Goal: Task Accomplishment & Management: Manage account settings

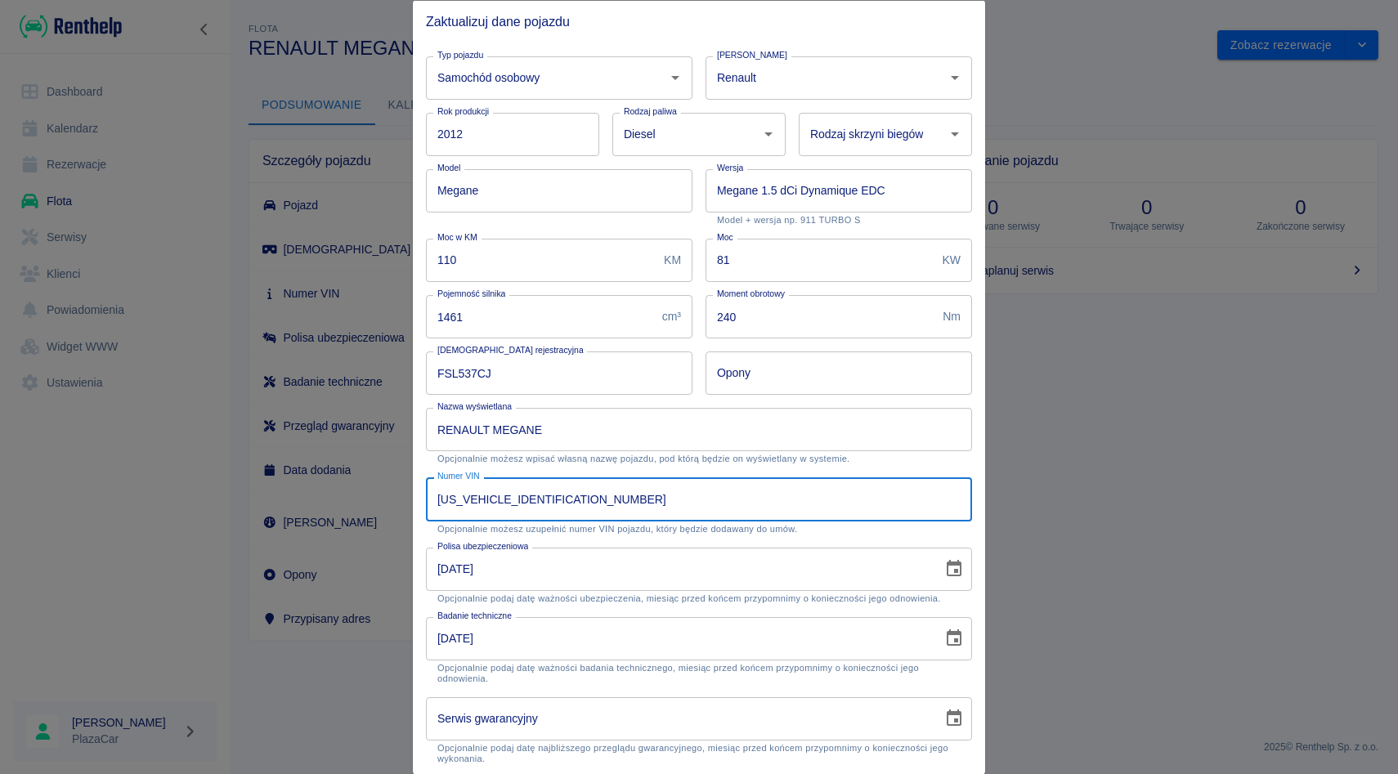
click at [1070, 66] on div at bounding box center [699, 387] width 1398 height 774
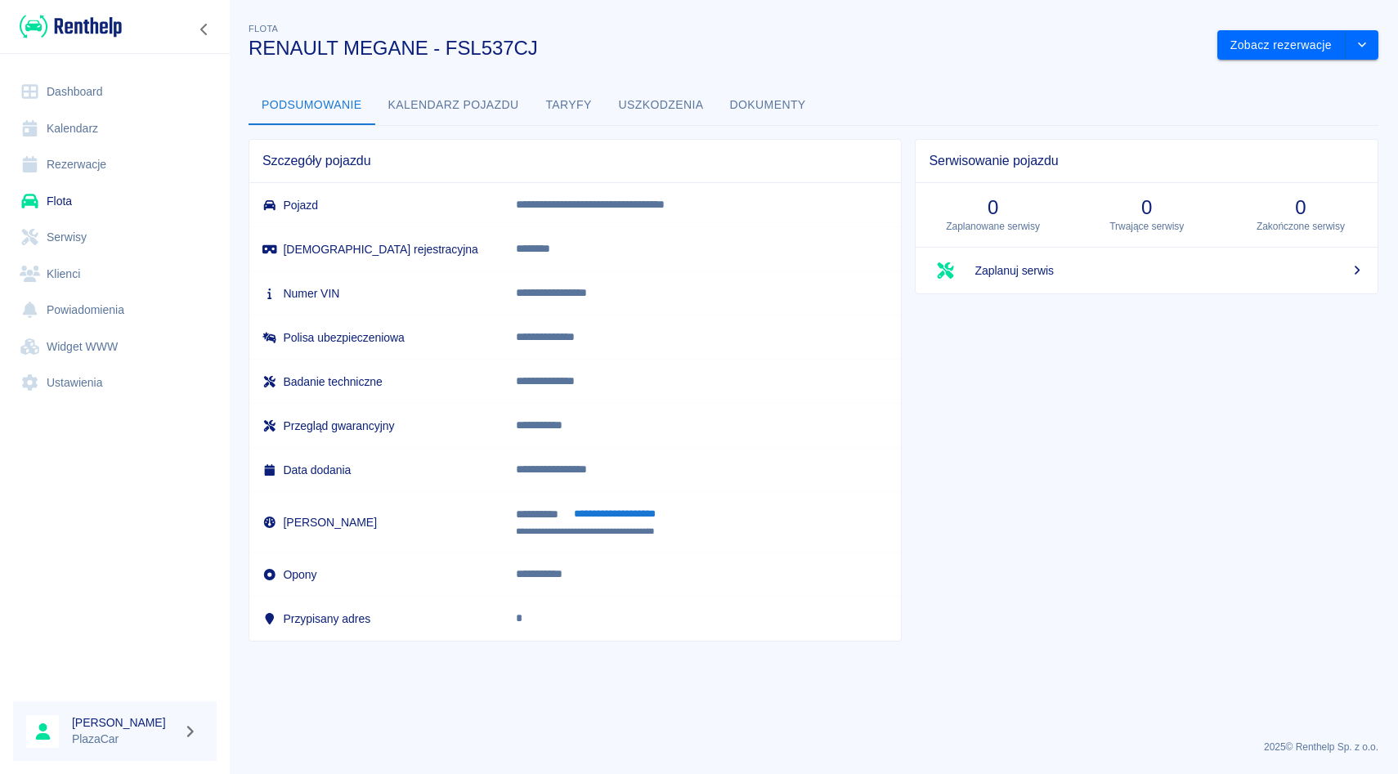
click at [67, 157] on link "Rezerwacje" at bounding box center [115, 164] width 204 height 37
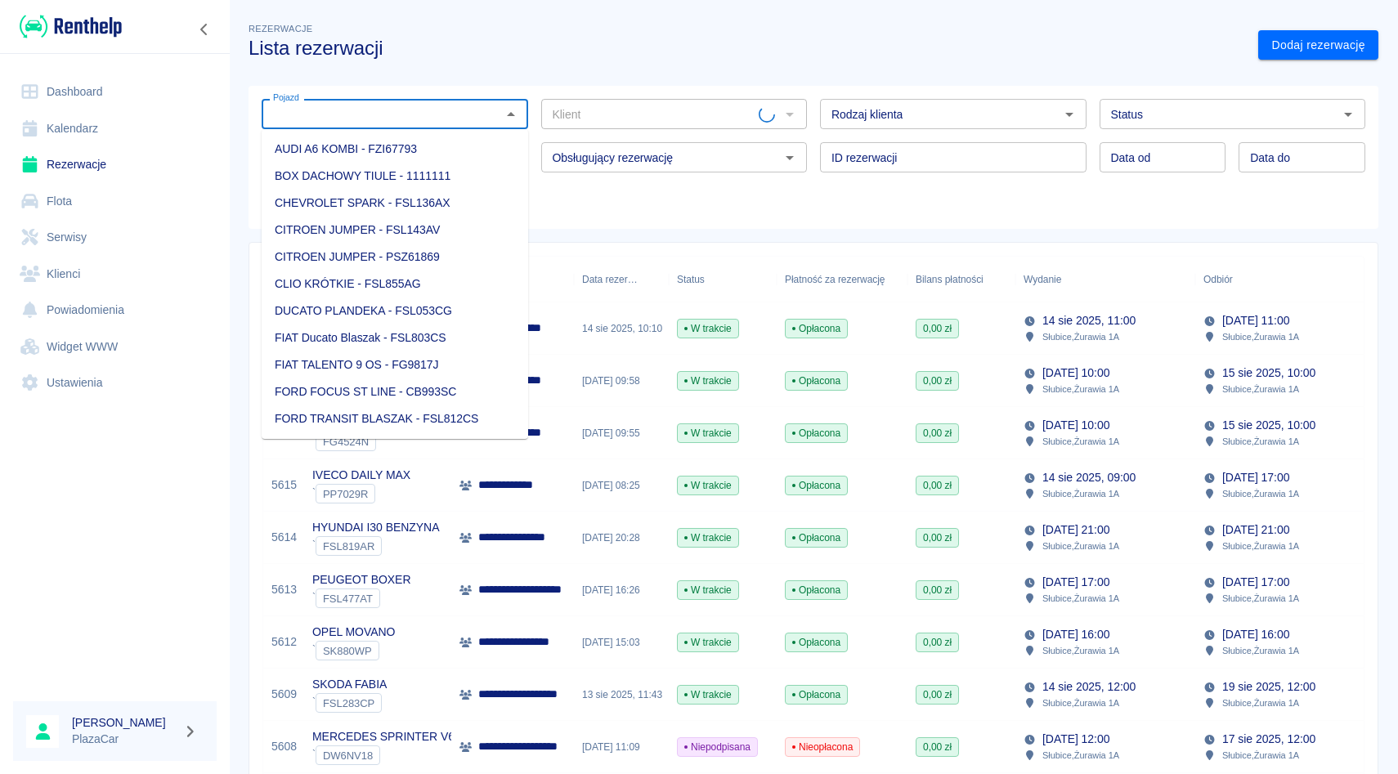
click at [405, 114] on input "Pojazd" at bounding box center [382, 114] width 230 height 20
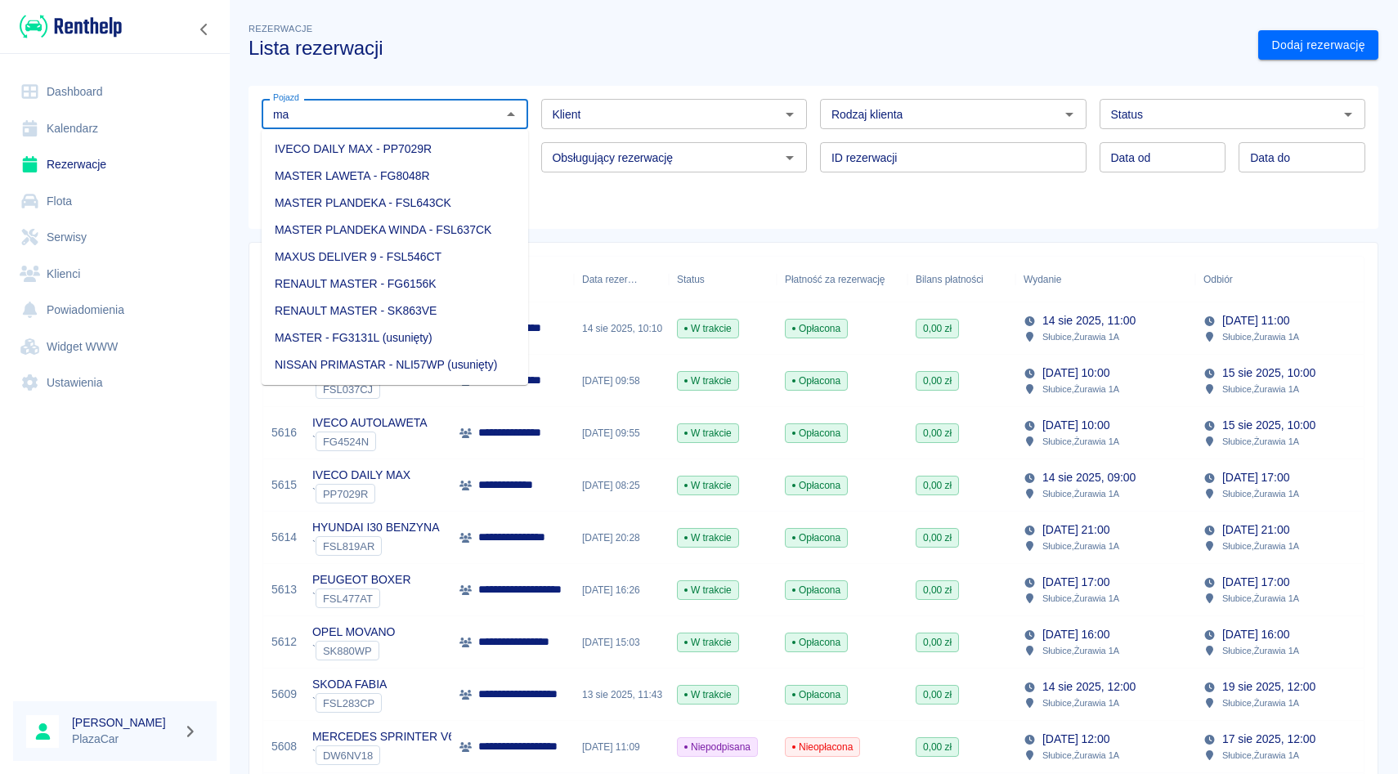
type input "m"
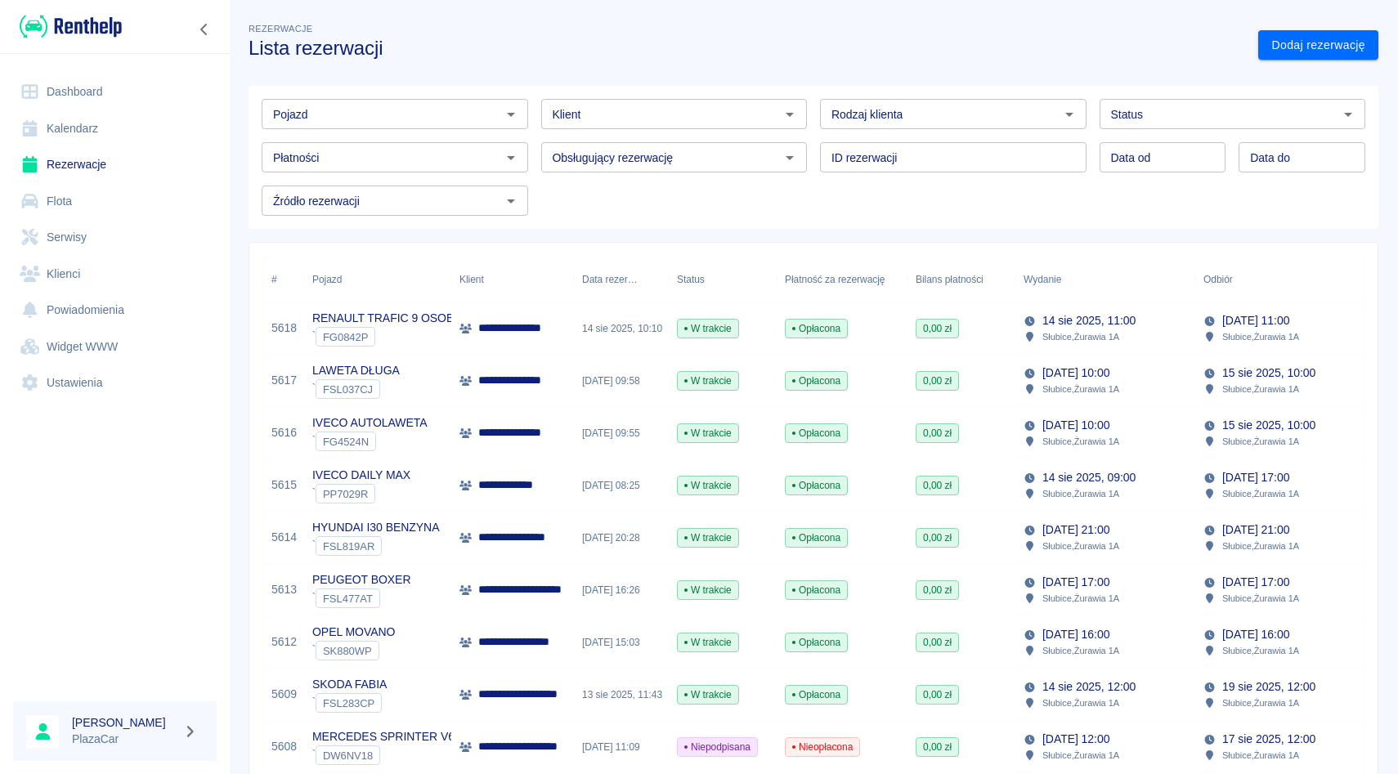
click at [373, 115] on input "Pojazd" at bounding box center [382, 114] width 230 height 20
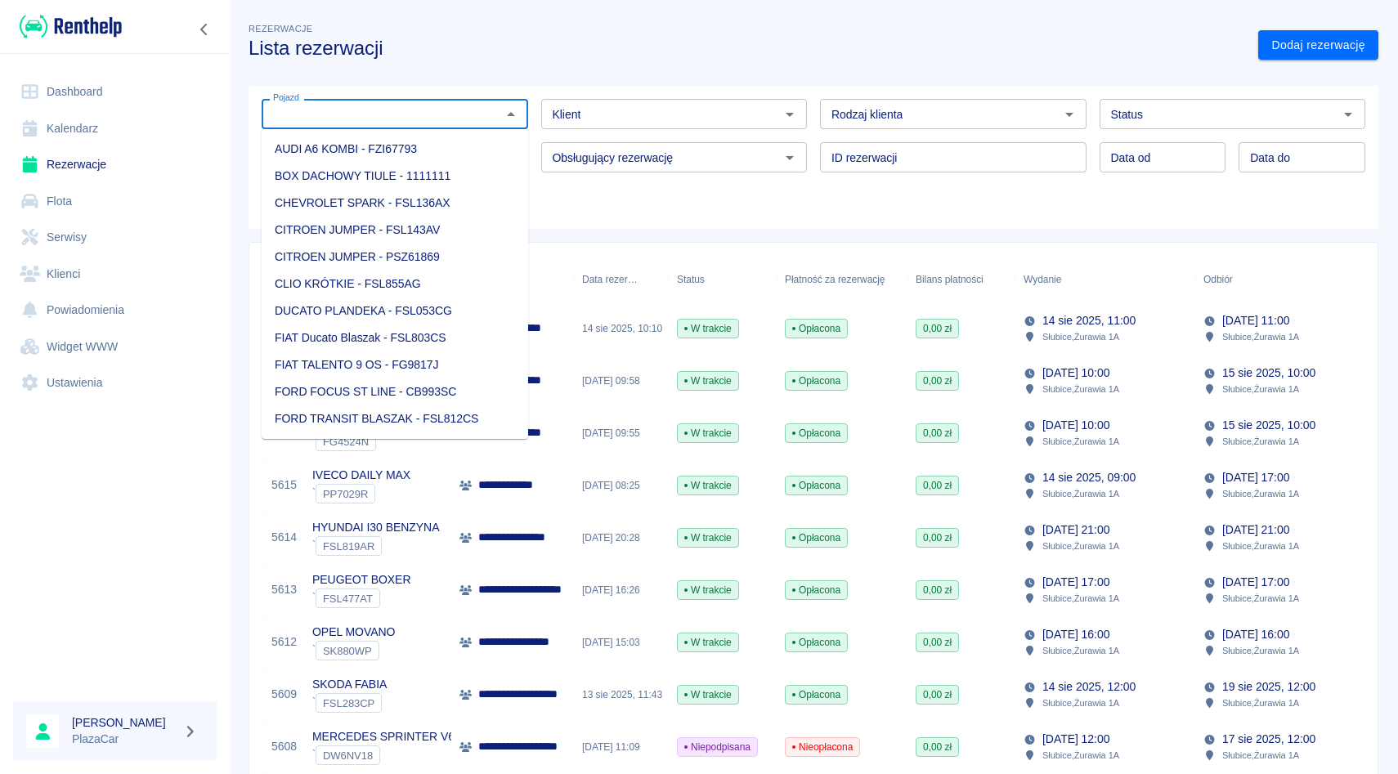
click at [547, 118] on input "Klient" at bounding box center [661, 114] width 230 height 20
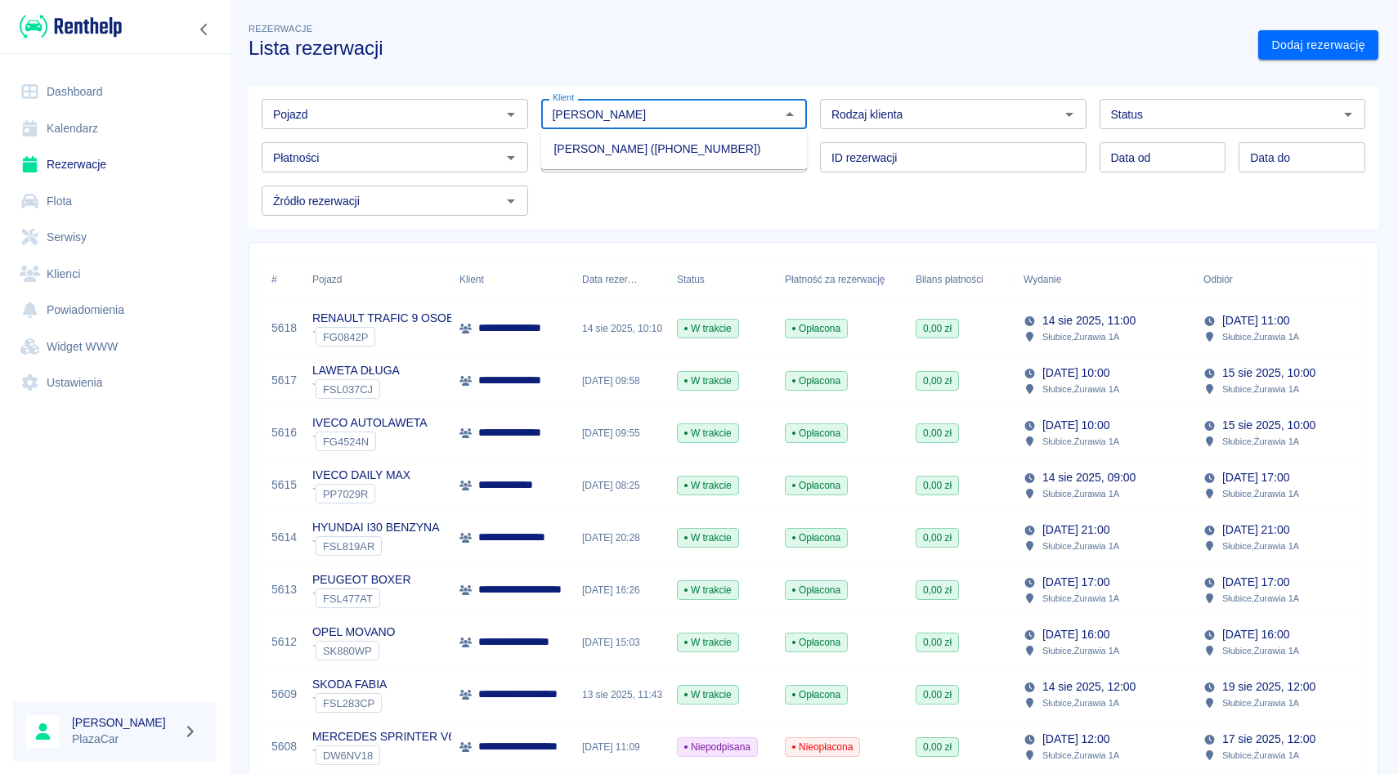
click at [559, 141] on li "[PERSON_NAME] ([PHONE_NUMBER])" at bounding box center [674, 149] width 267 height 27
type input "[PERSON_NAME] ([PHONE_NUMBER])"
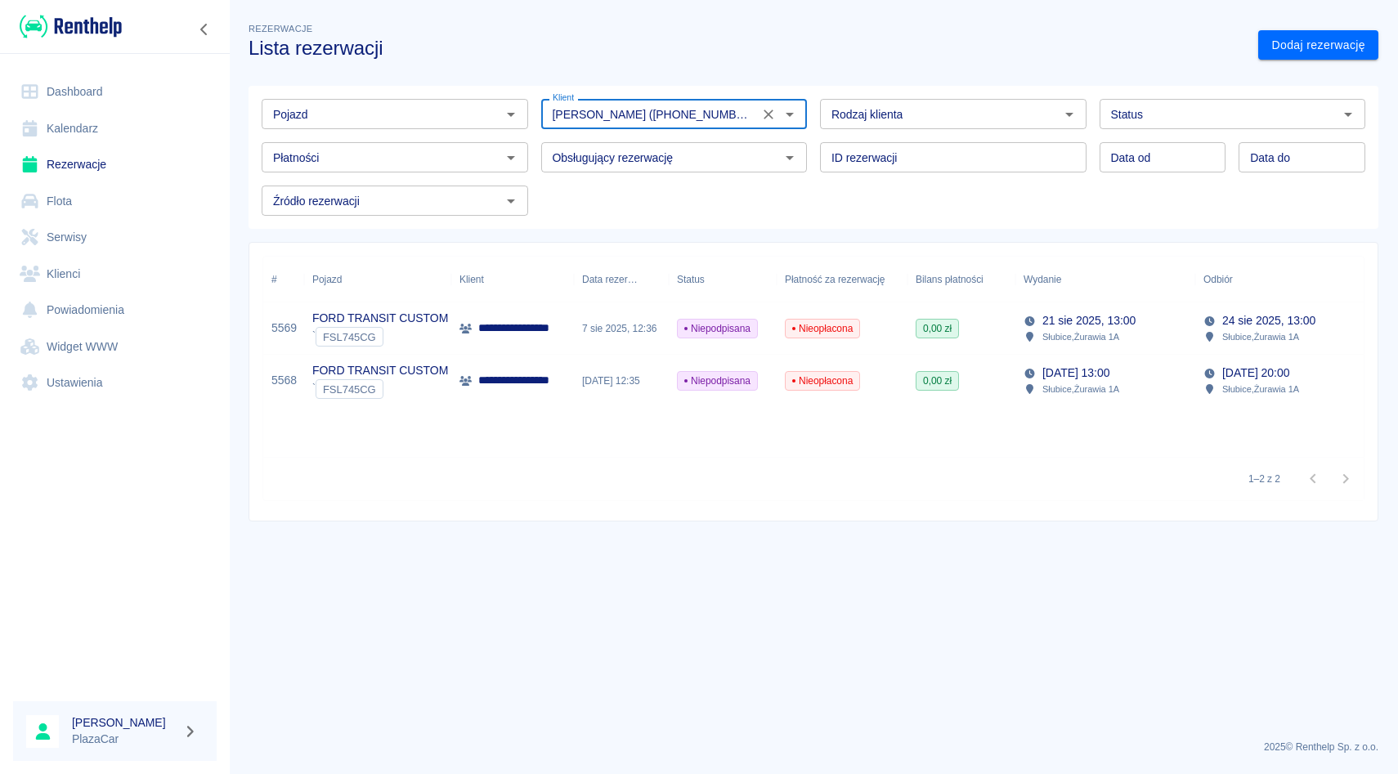
click at [761, 103] on div at bounding box center [778, 114] width 43 height 23
click at [765, 110] on icon "Wyczyść" at bounding box center [768, 114] width 16 height 16
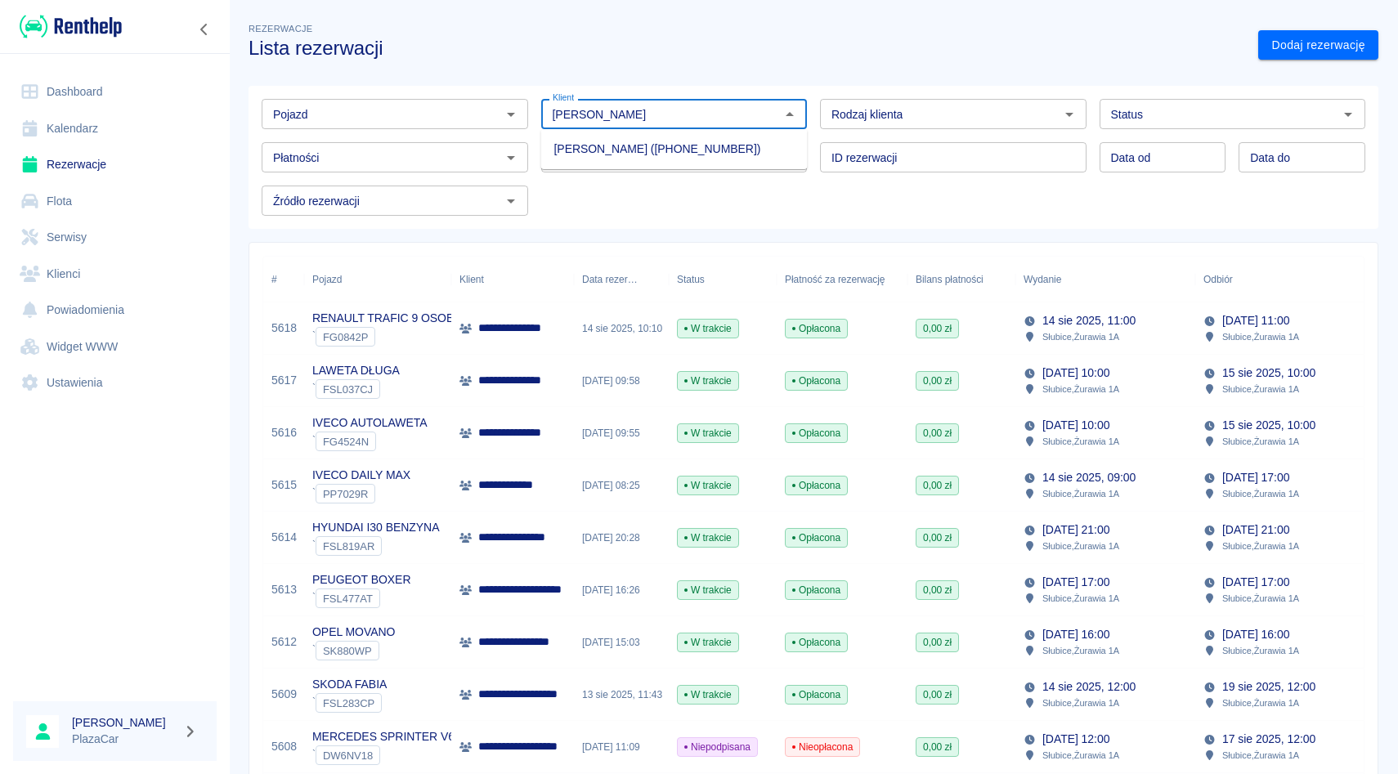
click at [614, 150] on li "[PERSON_NAME] ([PHONE_NUMBER])" at bounding box center [674, 149] width 267 height 27
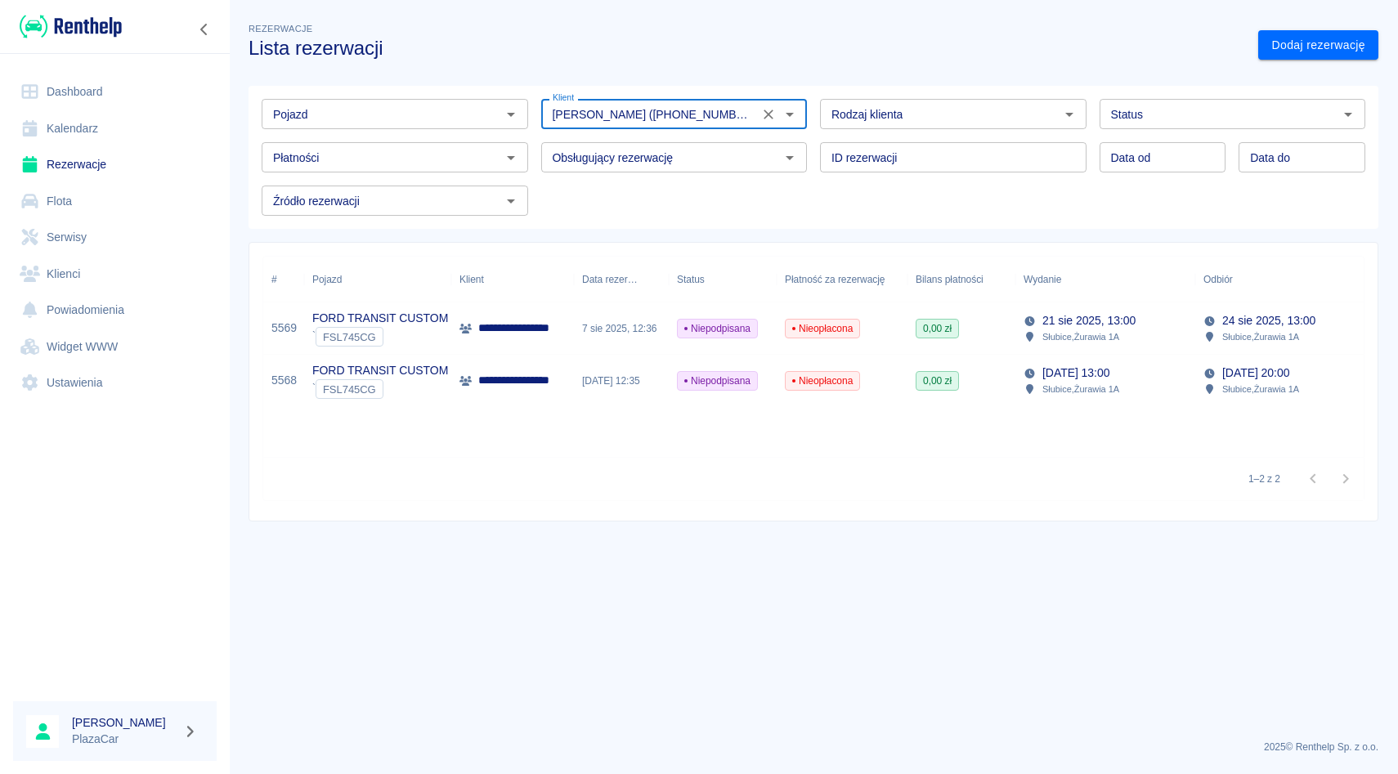
type input "[PERSON_NAME] ([PHONE_NUMBER])"
click at [532, 356] on div "**********" at bounding box center [512, 381] width 123 height 52
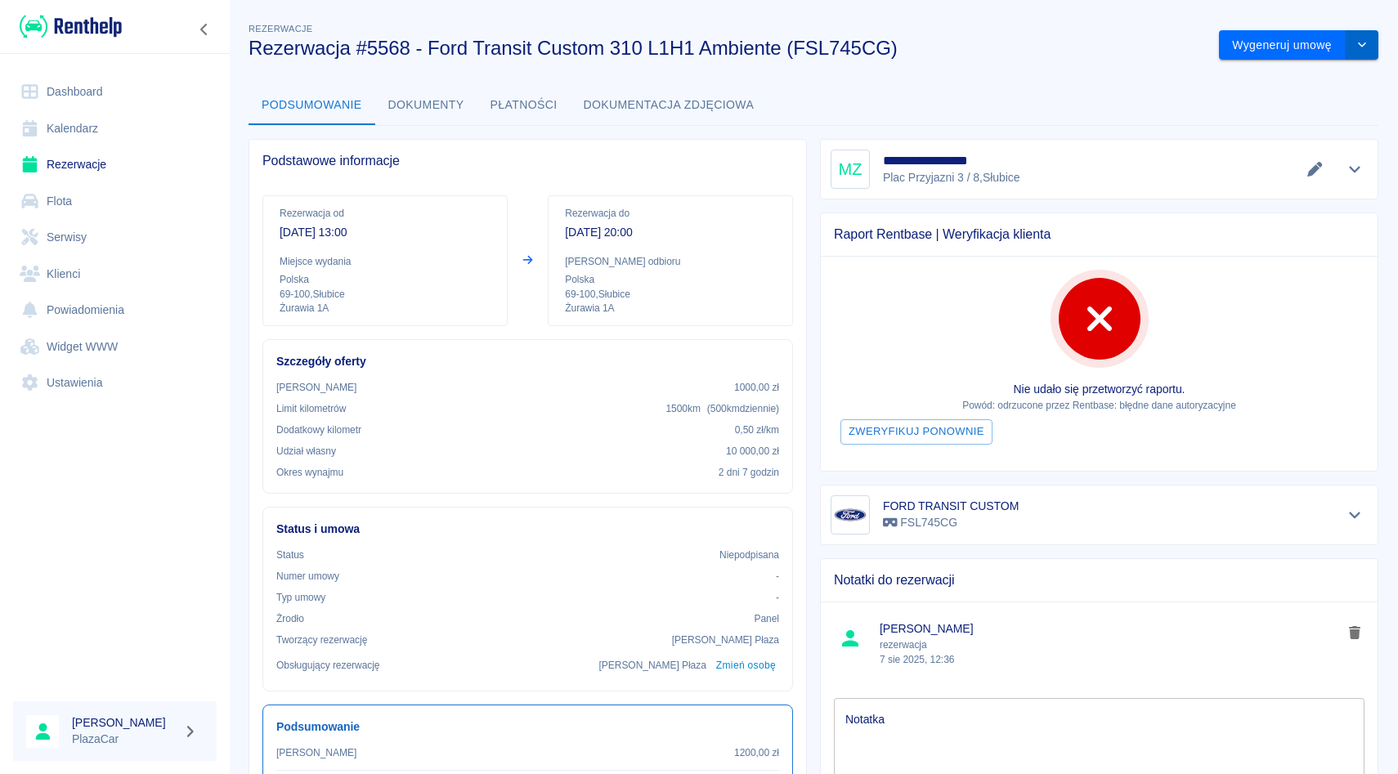
click at [1350, 46] on button "drop-down" at bounding box center [1362, 45] width 33 height 30
click at [1266, 135] on li "Anuluj rezerwację" at bounding box center [1299, 133] width 132 height 27
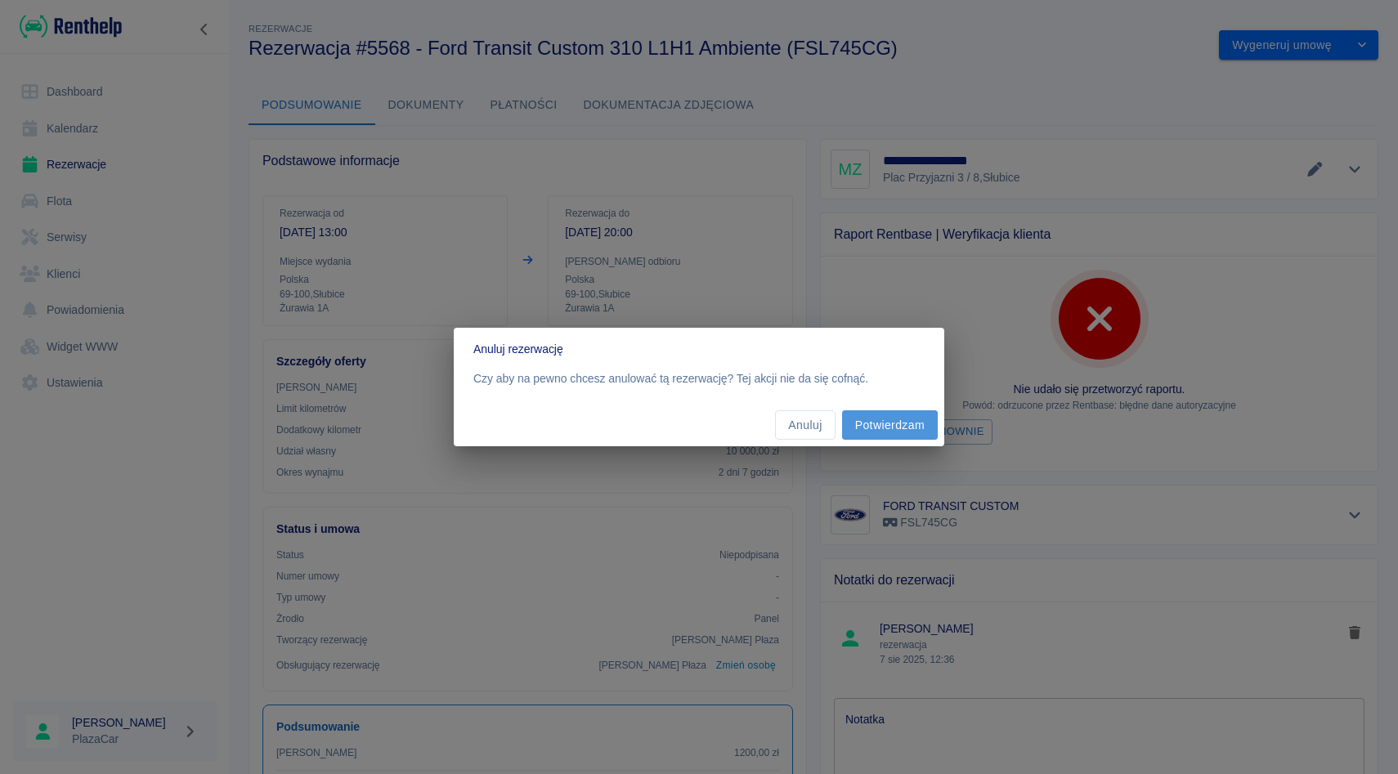
click at [854, 430] on button "Potwierdzam" at bounding box center [890, 425] width 96 height 30
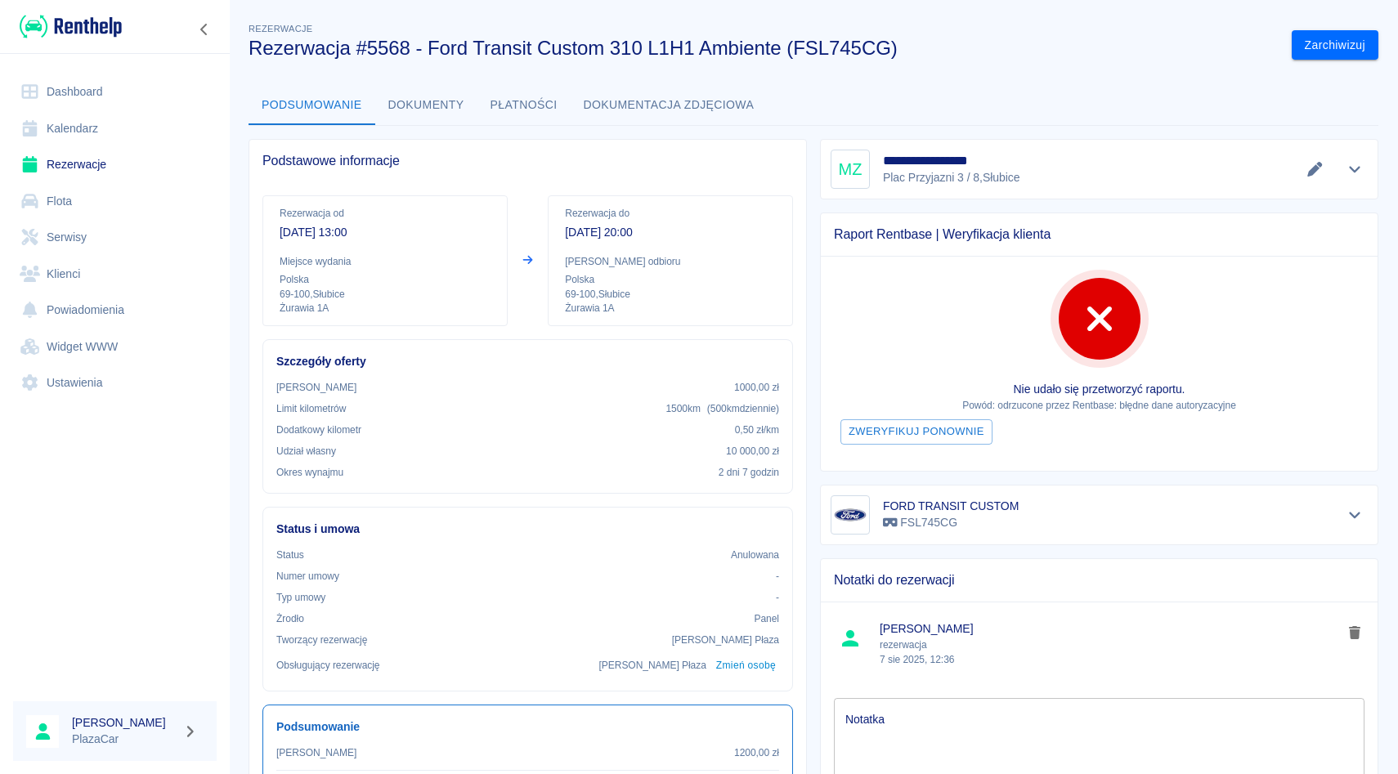
click at [59, 168] on link "Rezerwacje" at bounding box center [115, 164] width 204 height 37
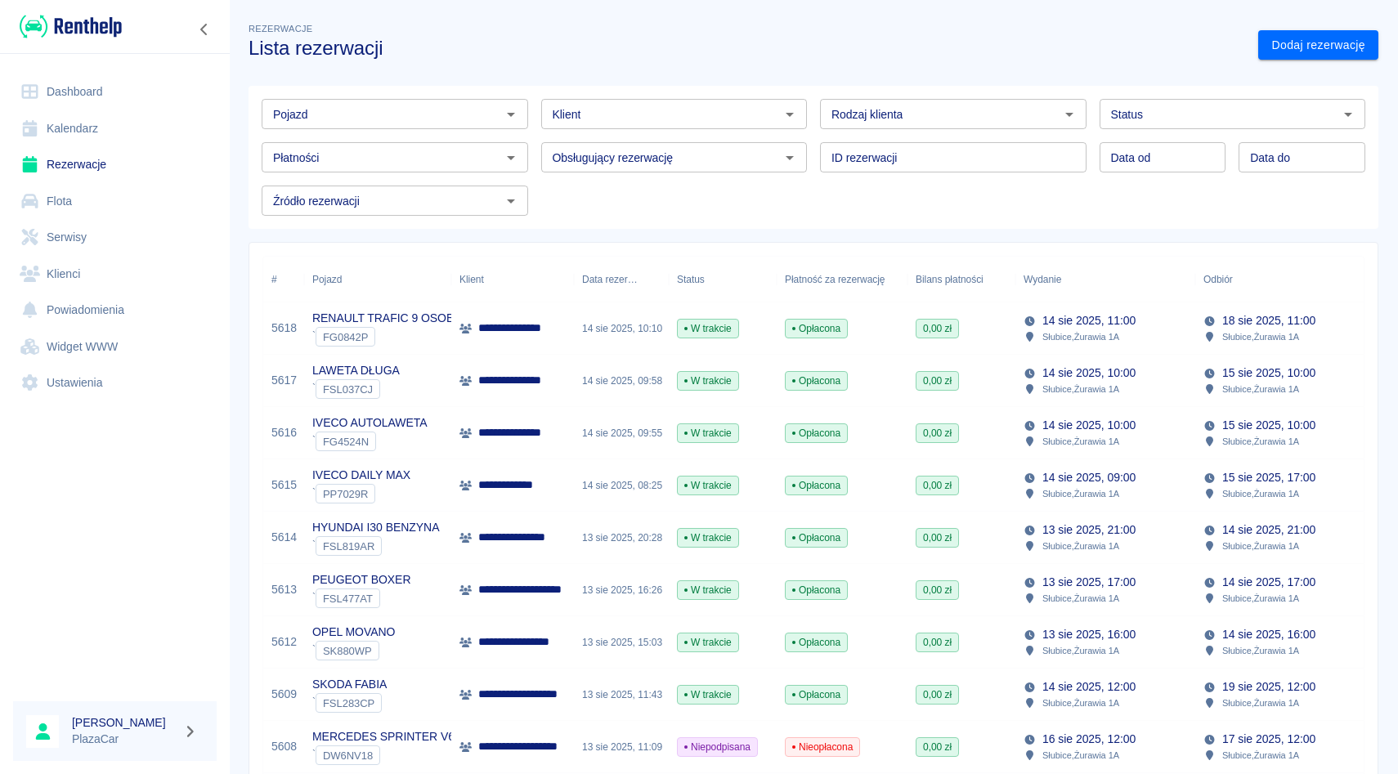
click at [567, 119] on input "Klient" at bounding box center [661, 114] width 230 height 20
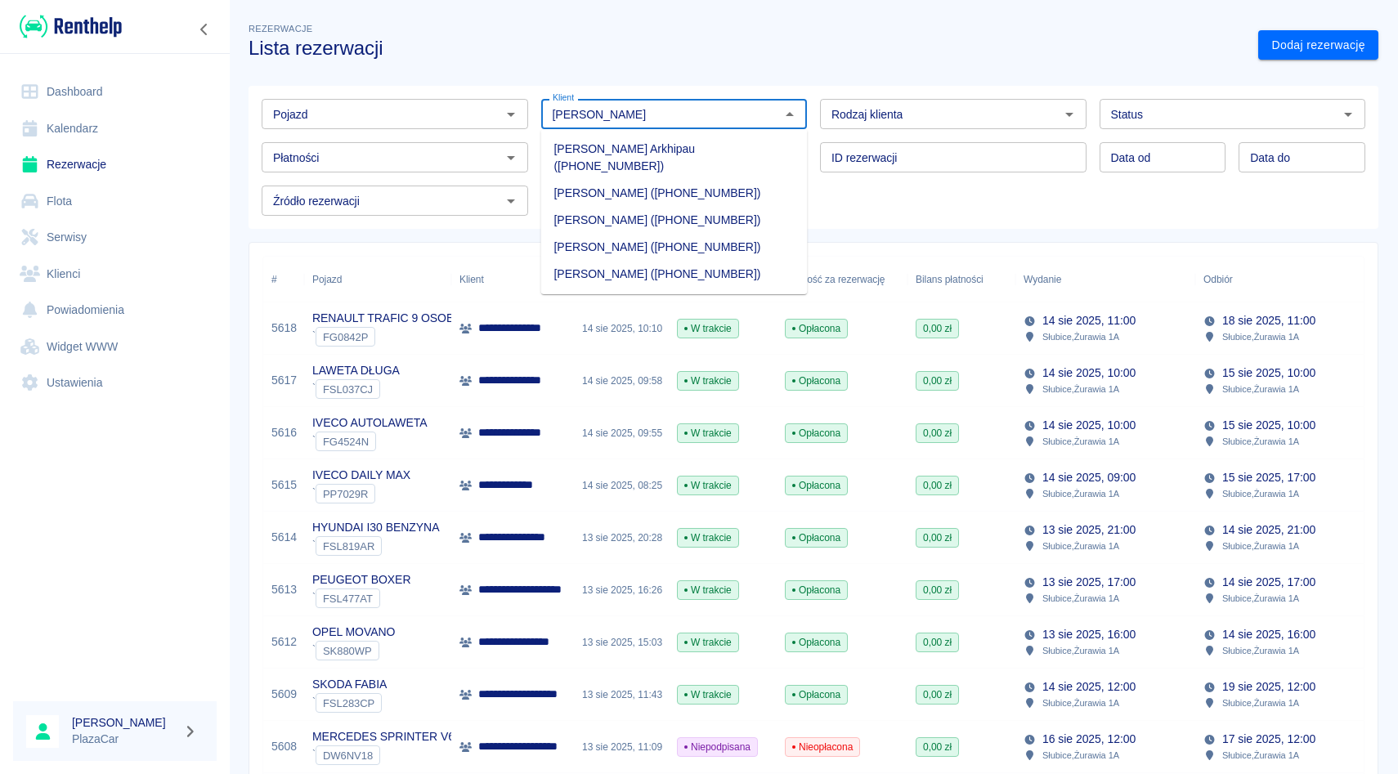
type input "[PERSON_NAME]"
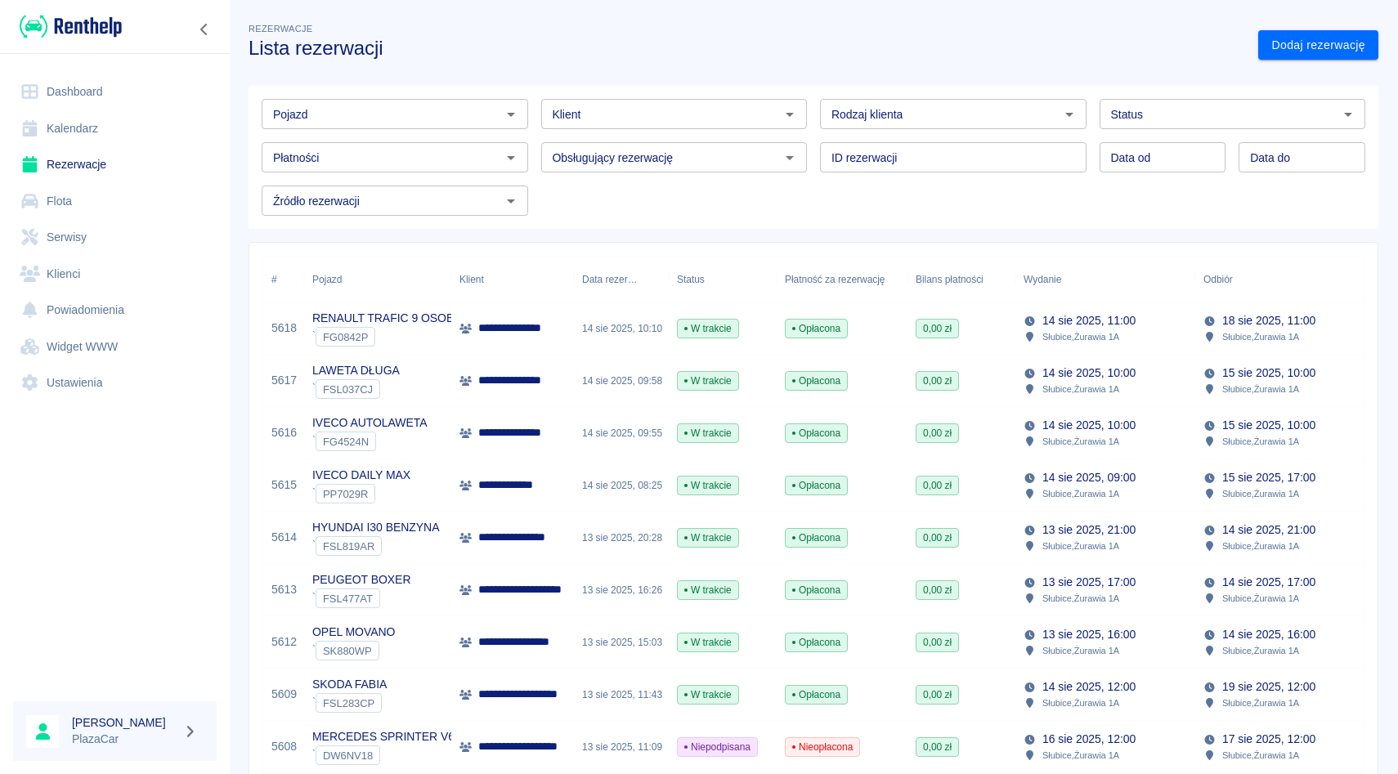
click at [897, 199] on div "Pojazd Pojazd Klient Klient Rodzaj klienta Rodzaj klienta Status Status Płatnoś…" at bounding box center [807, 151] width 1117 height 130
click at [138, 200] on link "Flota" at bounding box center [115, 201] width 204 height 37
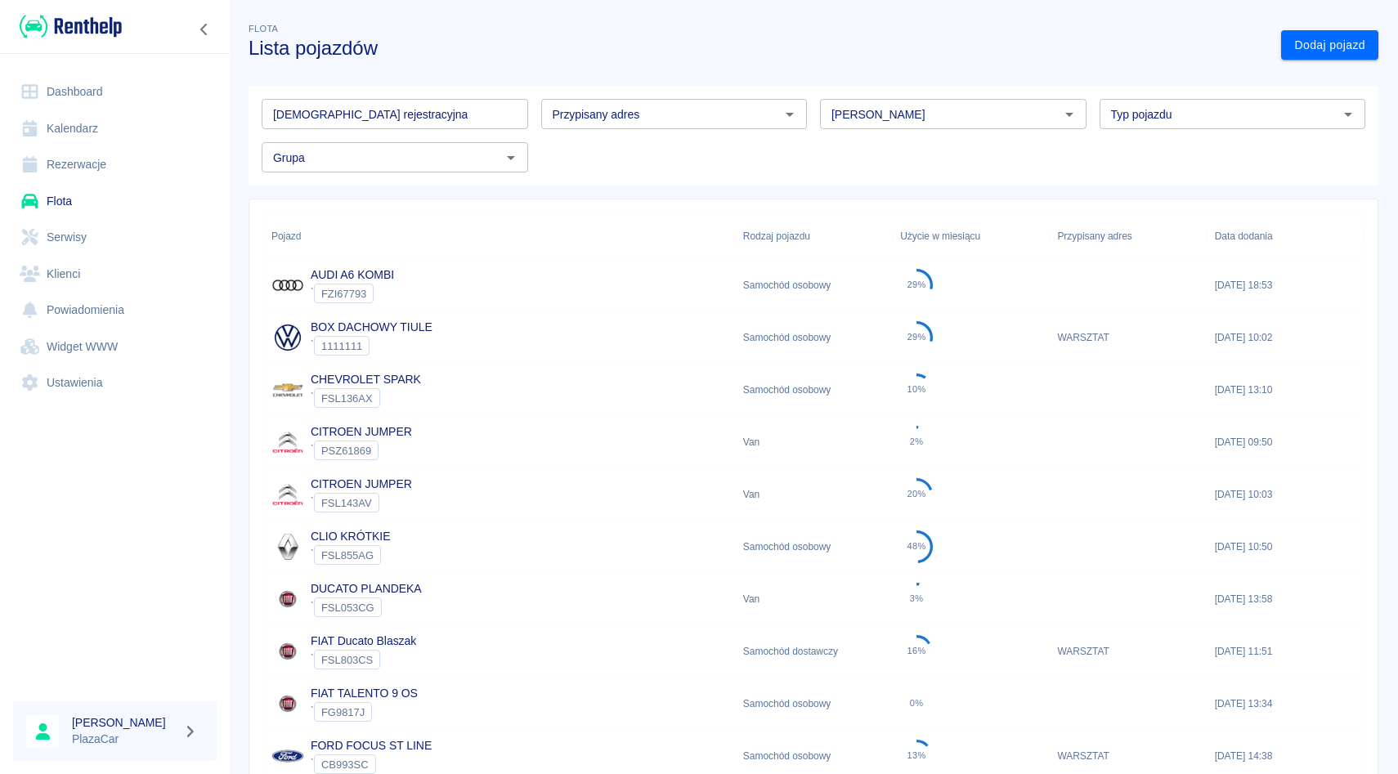
click at [956, 108] on input "[PERSON_NAME]" at bounding box center [940, 114] width 230 height 20
click at [941, 161] on li "Renault" at bounding box center [953, 149] width 267 height 27
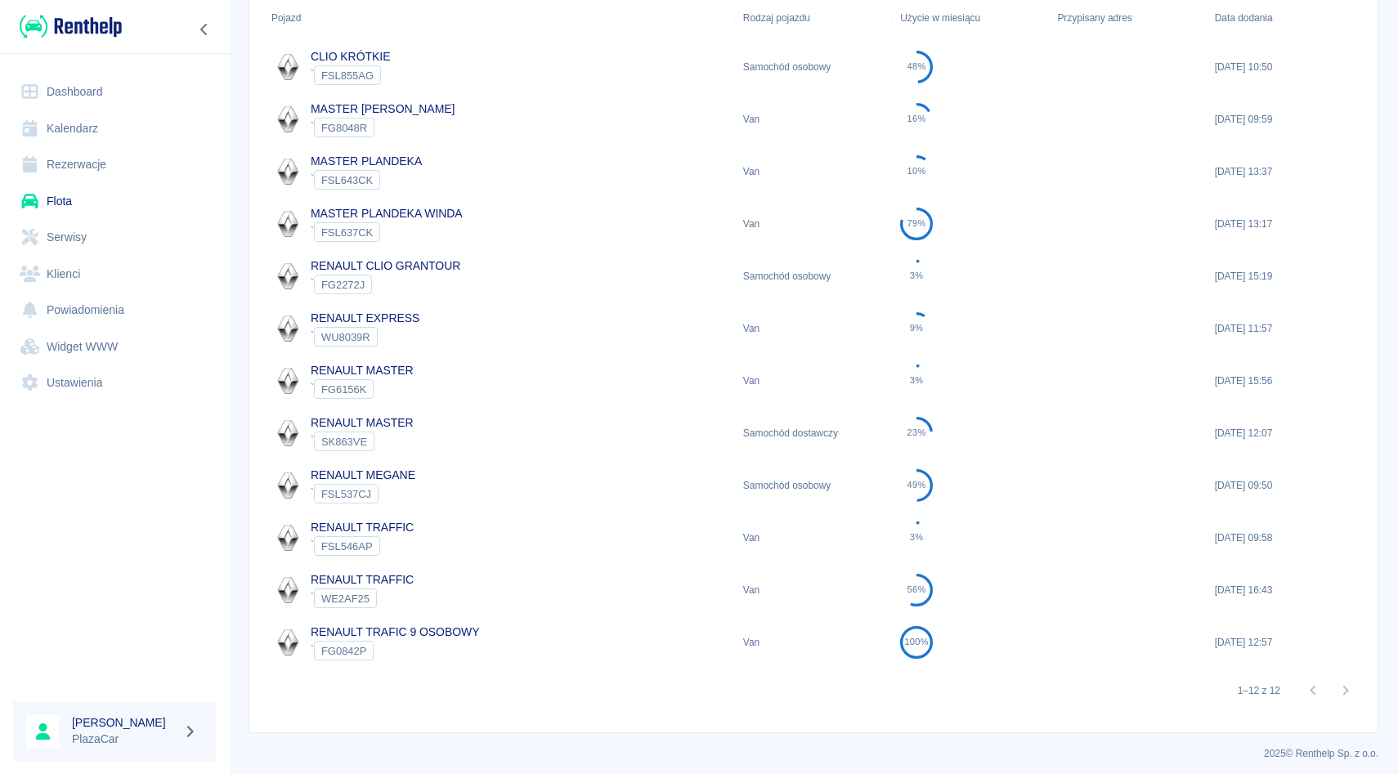
scroll to position [225, 0]
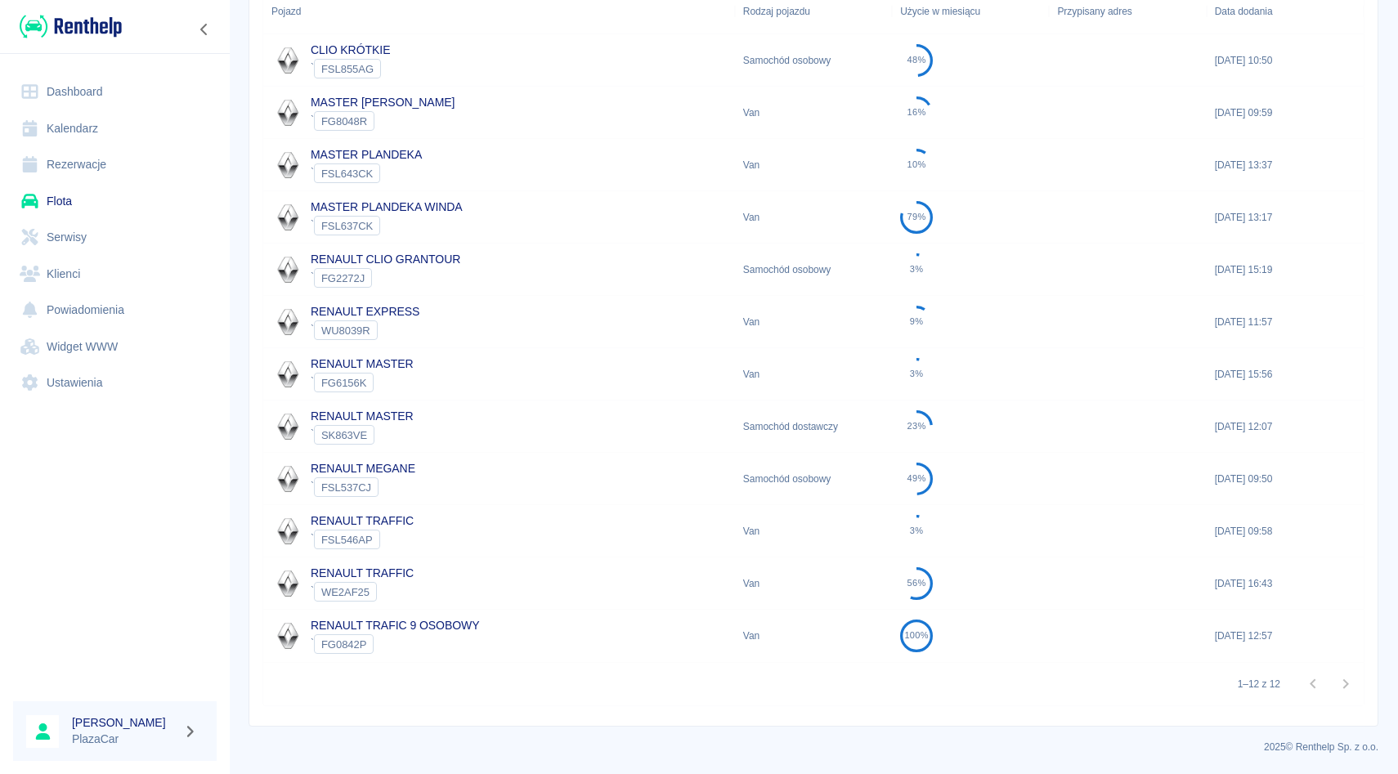
type input "Renault"
click at [400, 478] on div "` FSL537CJ" at bounding box center [363, 488] width 105 height 20
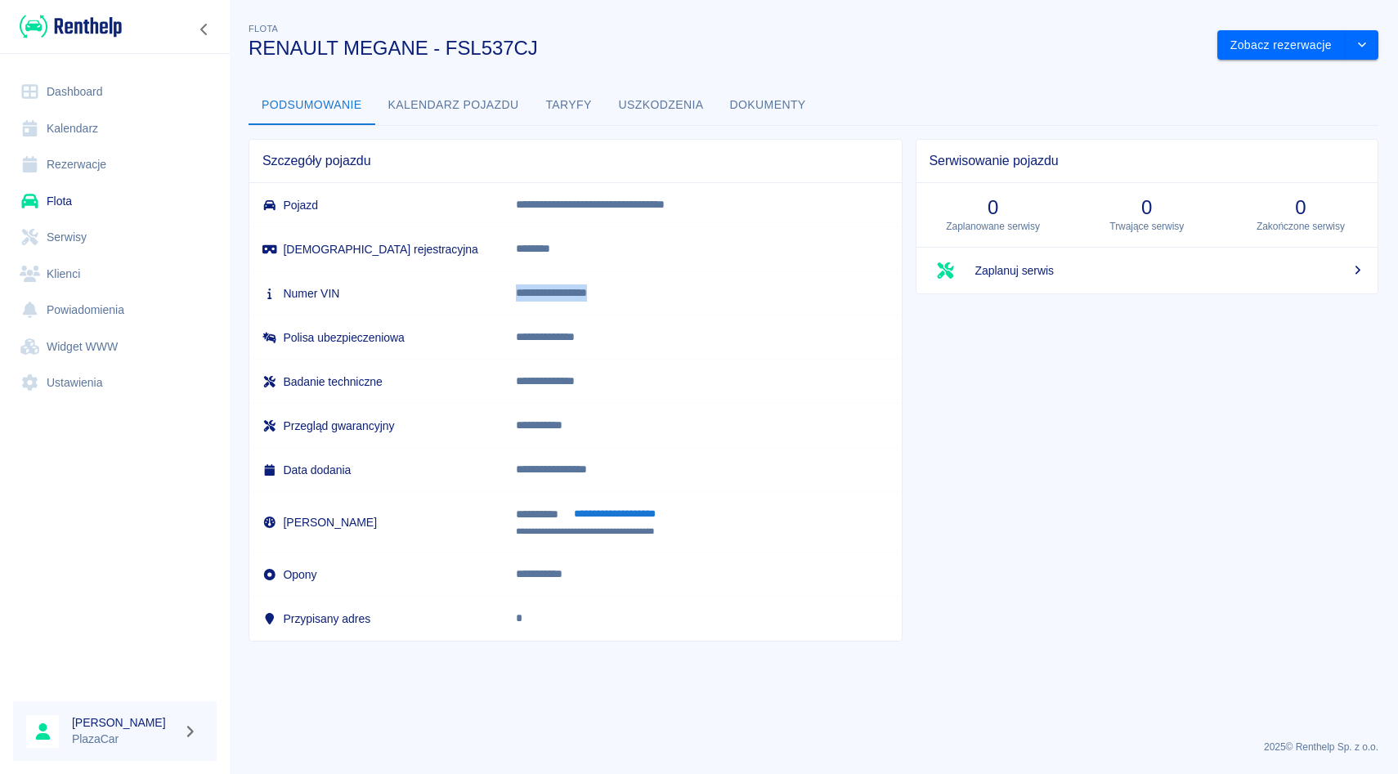
drag, startPoint x: 530, startPoint y: 288, endPoint x: 666, endPoint y: 300, distance: 137.1
click at [666, 300] on td "**********" at bounding box center [702, 293] width 399 height 44
copy p "**********"
click at [52, 186] on link "Flota" at bounding box center [115, 201] width 204 height 37
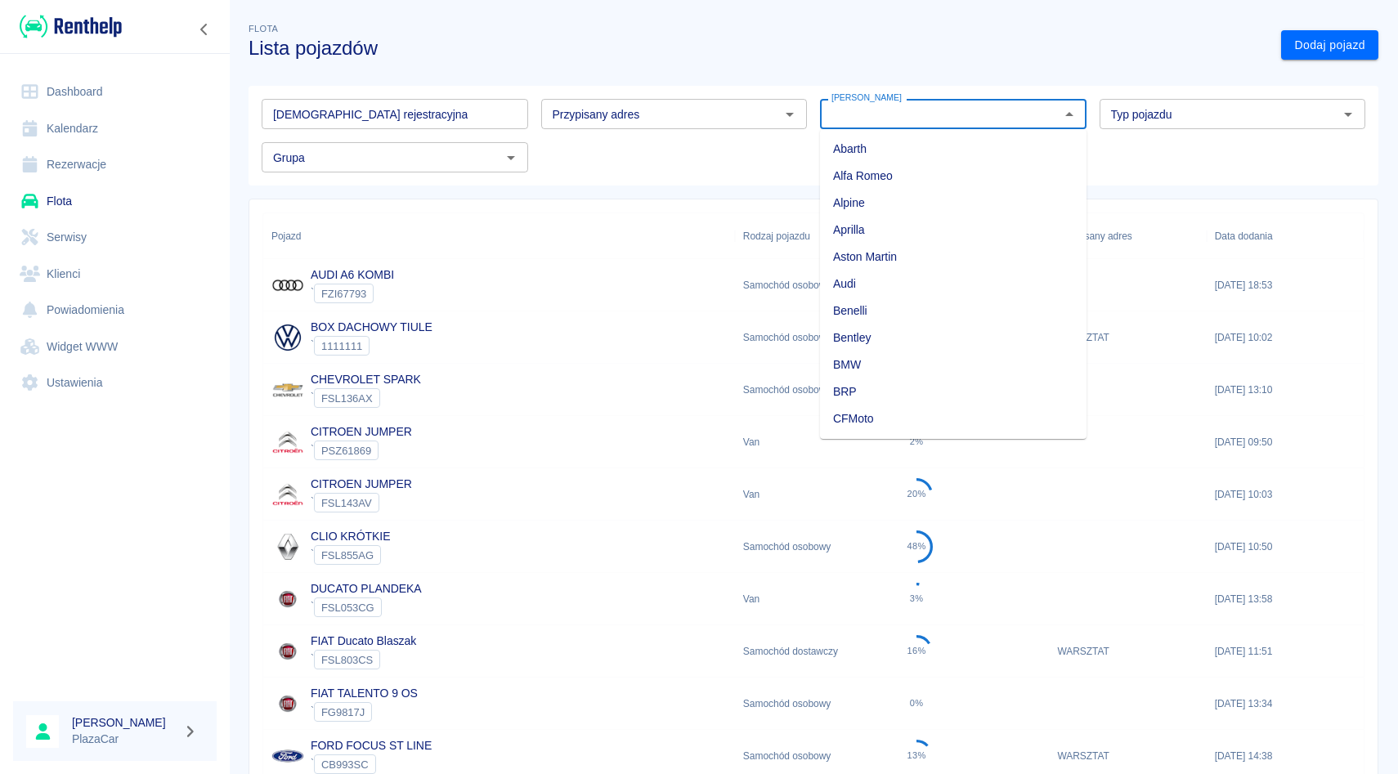
click at [895, 114] on input "[PERSON_NAME]" at bounding box center [940, 114] width 230 height 20
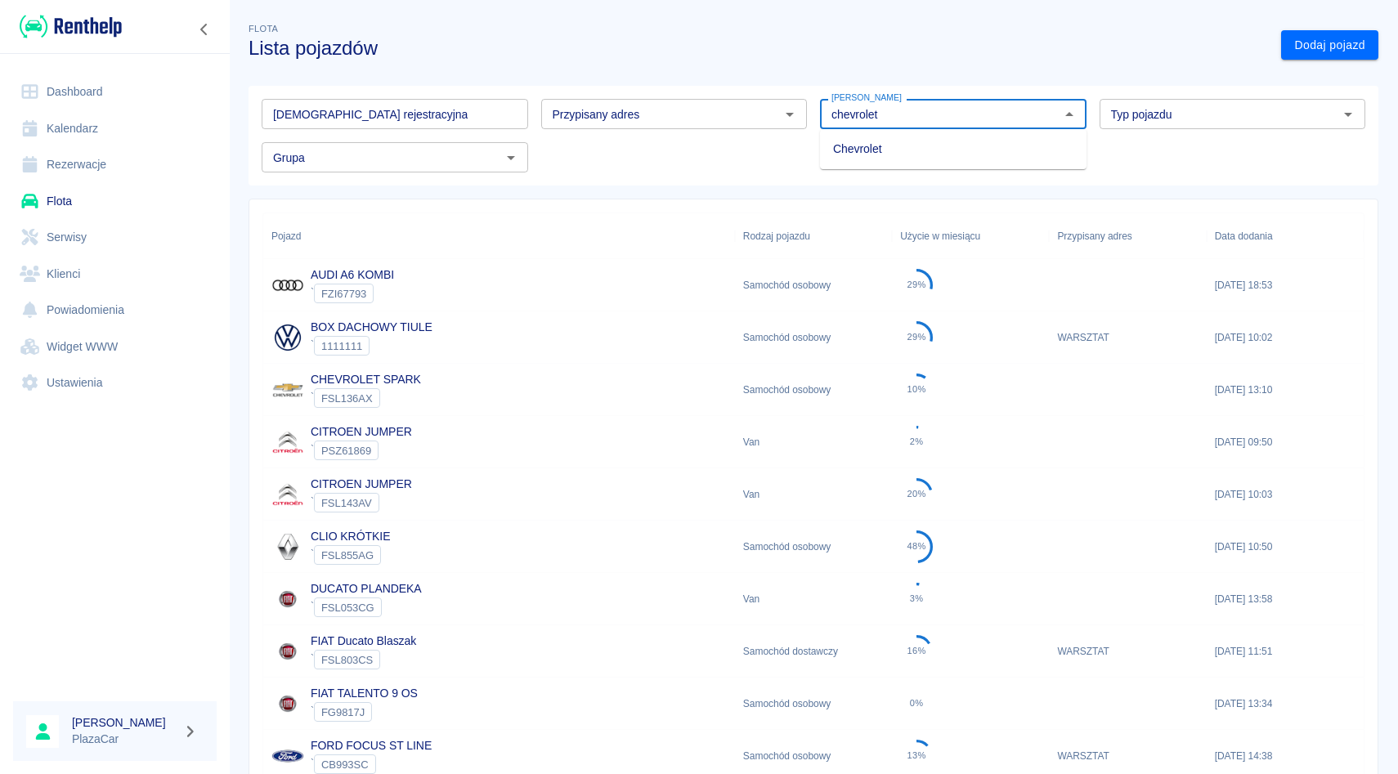
click at [922, 165] on ul "Chevrolet" at bounding box center [953, 149] width 267 height 40
click at [922, 148] on li "Chevrolet" at bounding box center [953, 149] width 267 height 27
type input "Chevrolet"
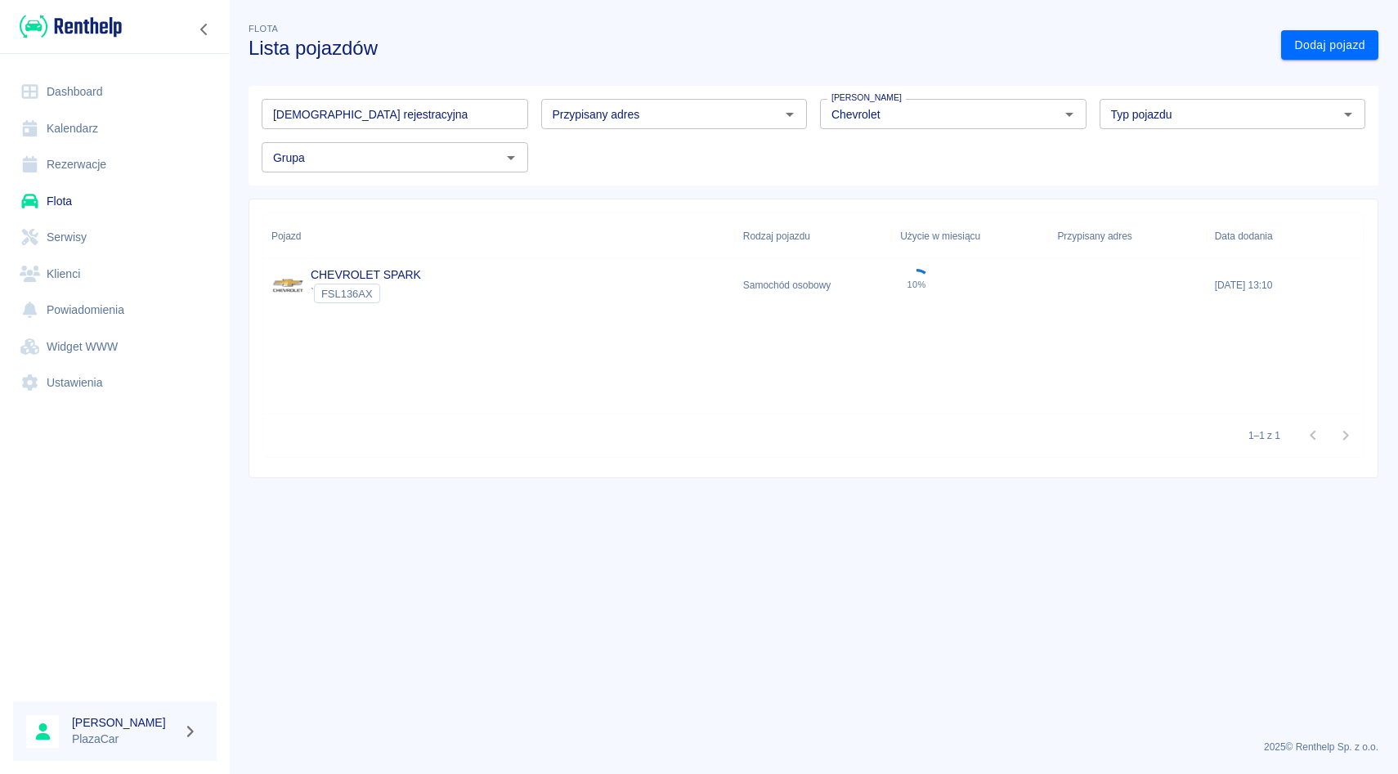
click at [449, 312] on div "Pojazd Rodzaj pojazdu Użycie w miesiącu Przypisany adres Data dodania CHEVROLET…" at bounding box center [813, 313] width 1101 height 200
click at [449, 294] on div "CHEVROLET SPARK ` FSL136AX" at bounding box center [499, 285] width 472 height 52
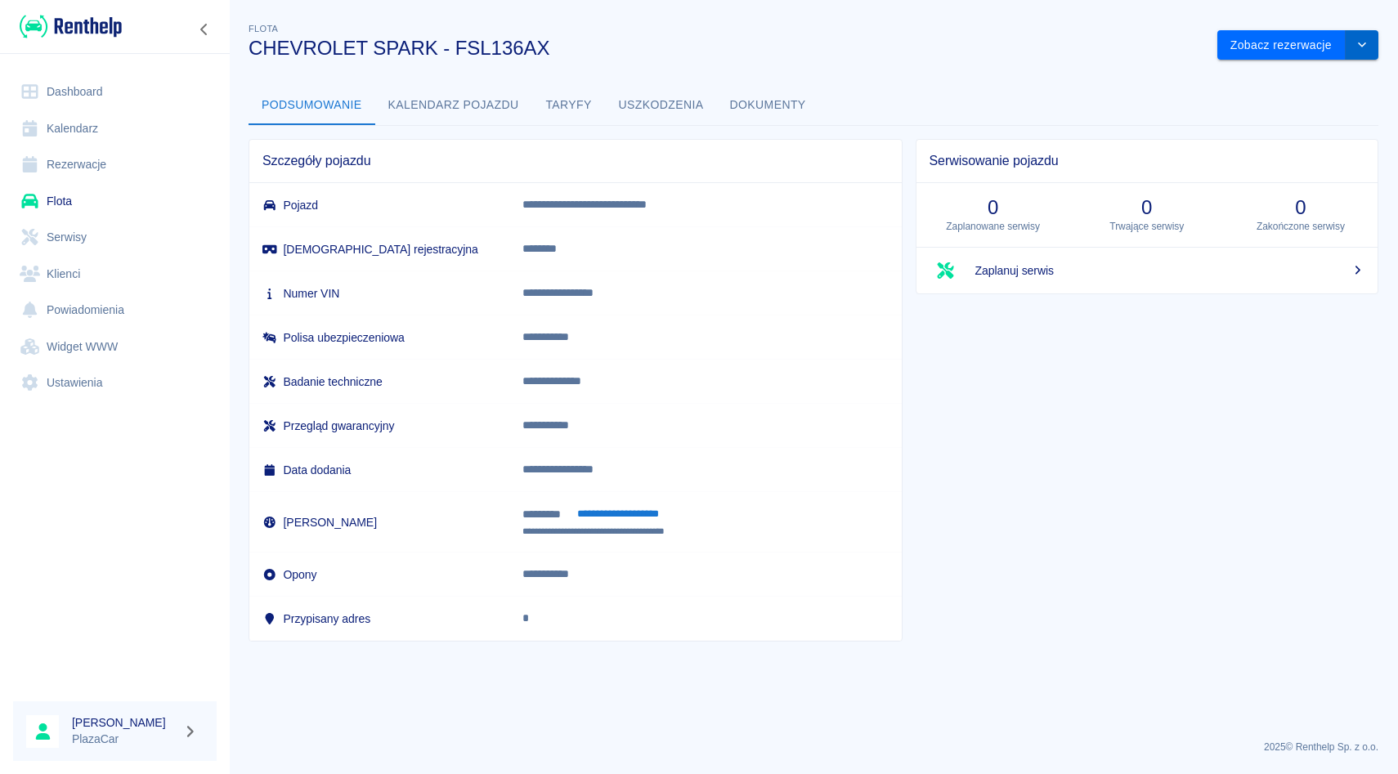
click at [1357, 46] on icon "drop-down" at bounding box center [1362, 44] width 13 height 11
click at [1282, 78] on li "Zaktualizuj dane pojazdu" at bounding box center [1298, 79] width 152 height 27
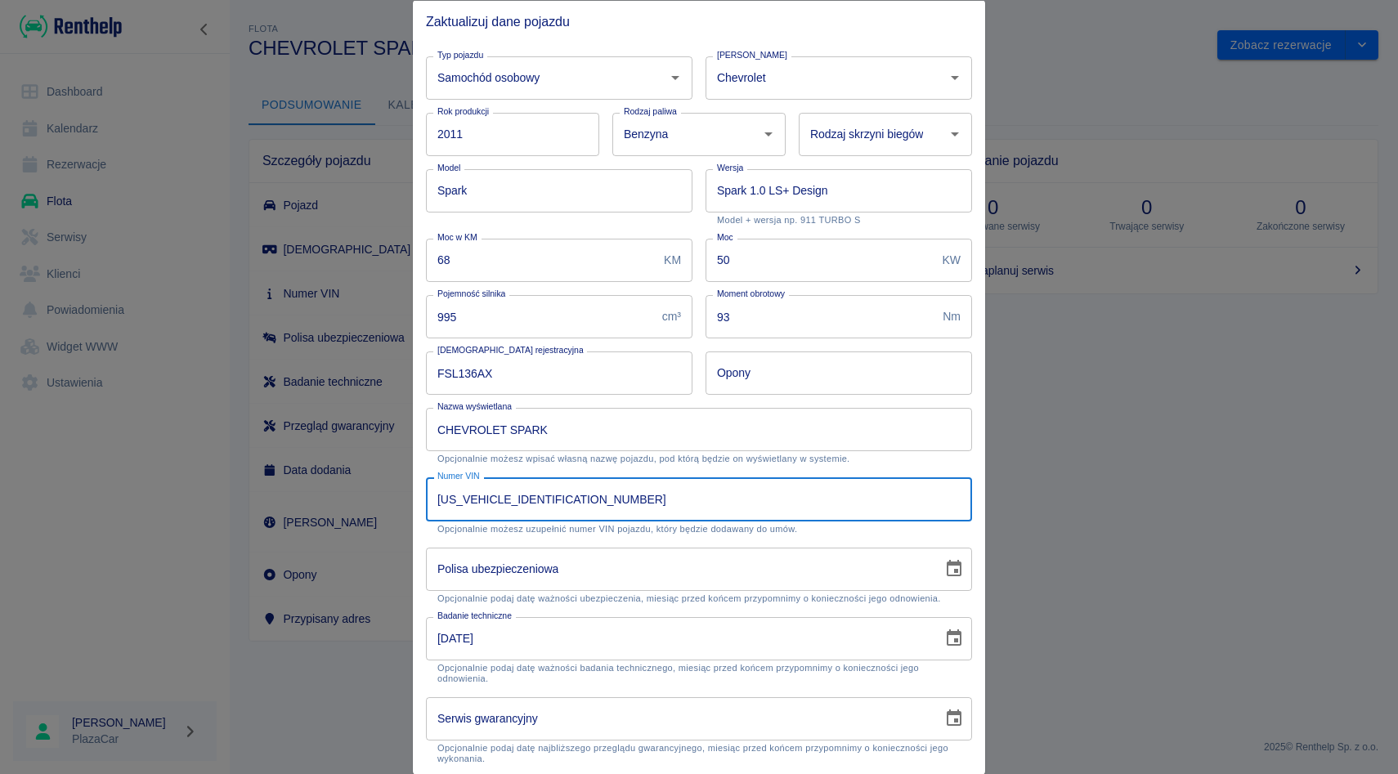
drag, startPoint x: 437, startPoint y: 495, endPoint x: 583, endPoint y: 496, distance: 146.4
click at [583, 496] on input "[US_VEHICLE_IDENTIFICATION_NUMBER]" at bounding box center [699, 499] width 546 height 43
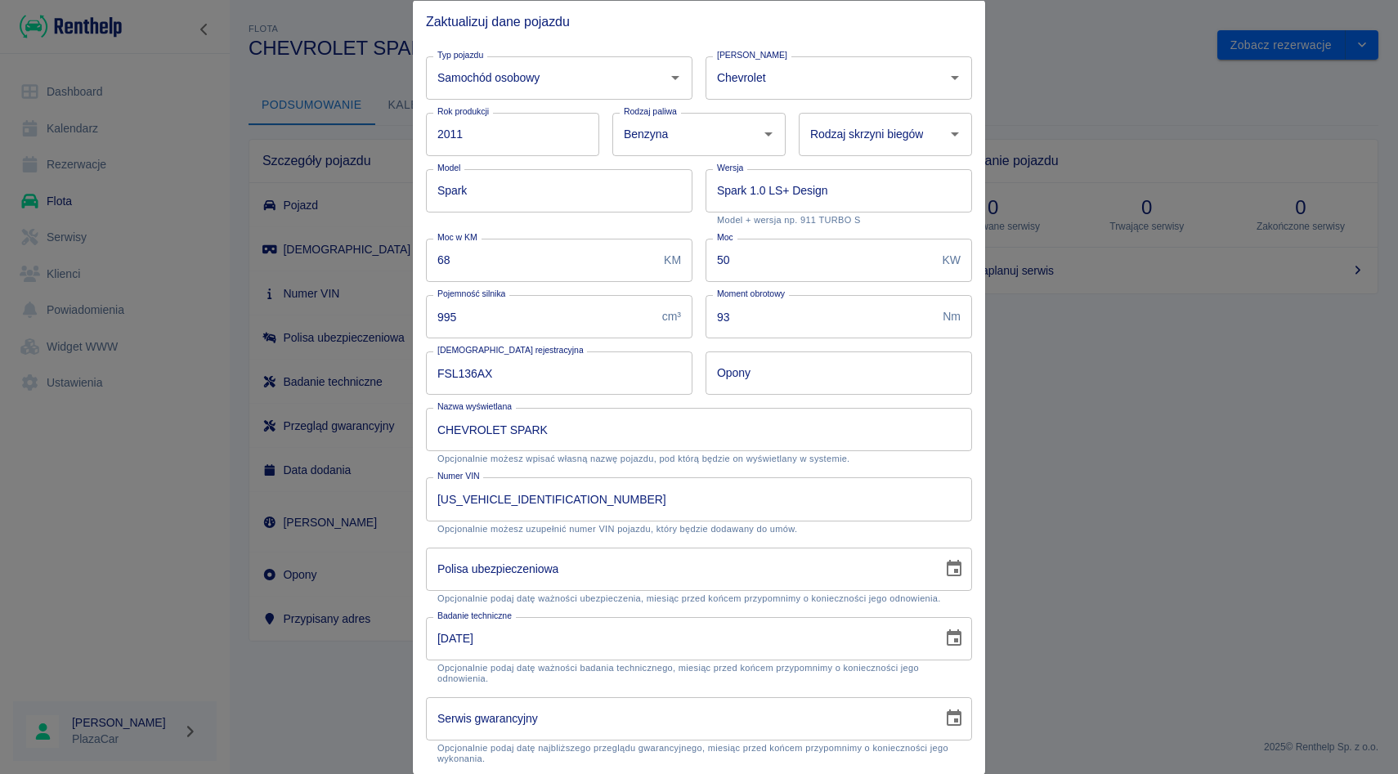
click at [78, 226] on div at bounding box center [699, 387] width 1398 height 774
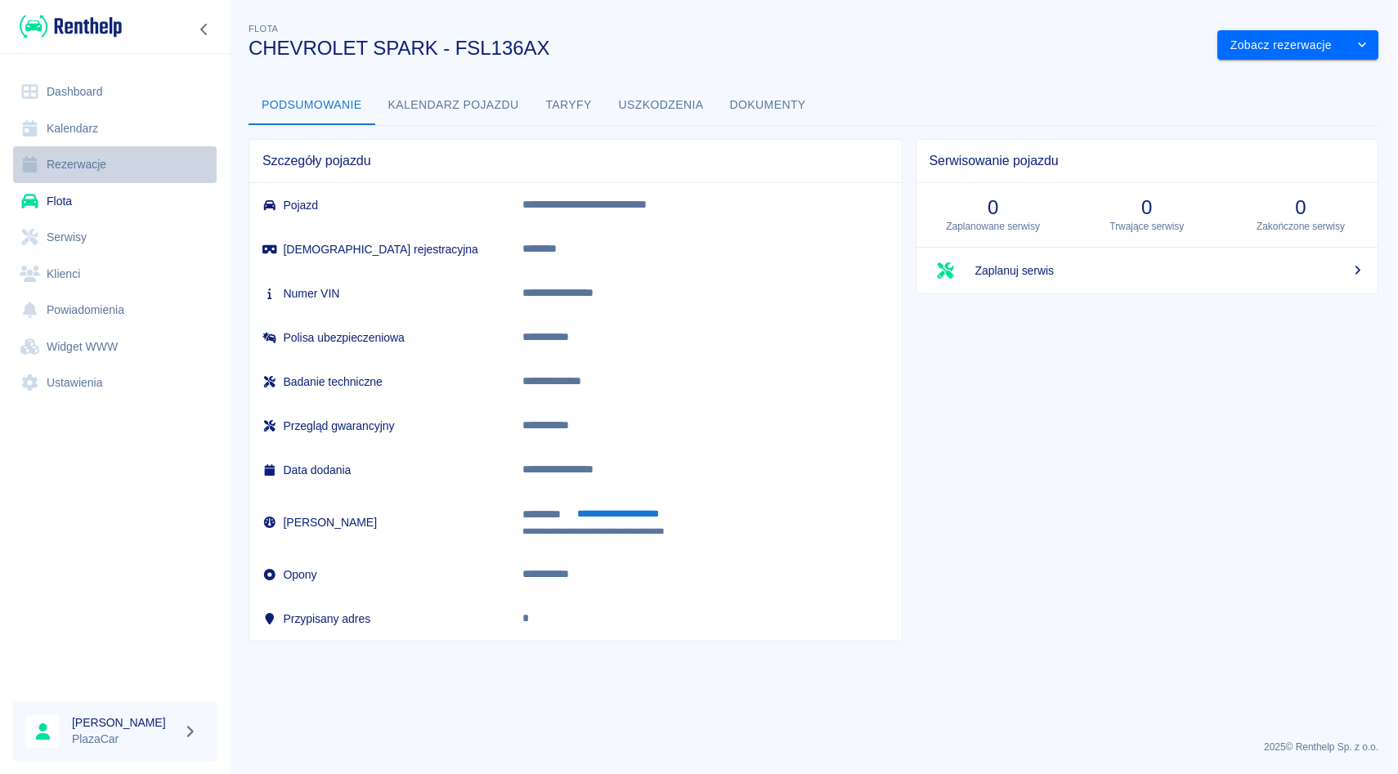
click at [87, 159] on link "Rezerwacje" at bounding box center [115, 164] width 204 height 37
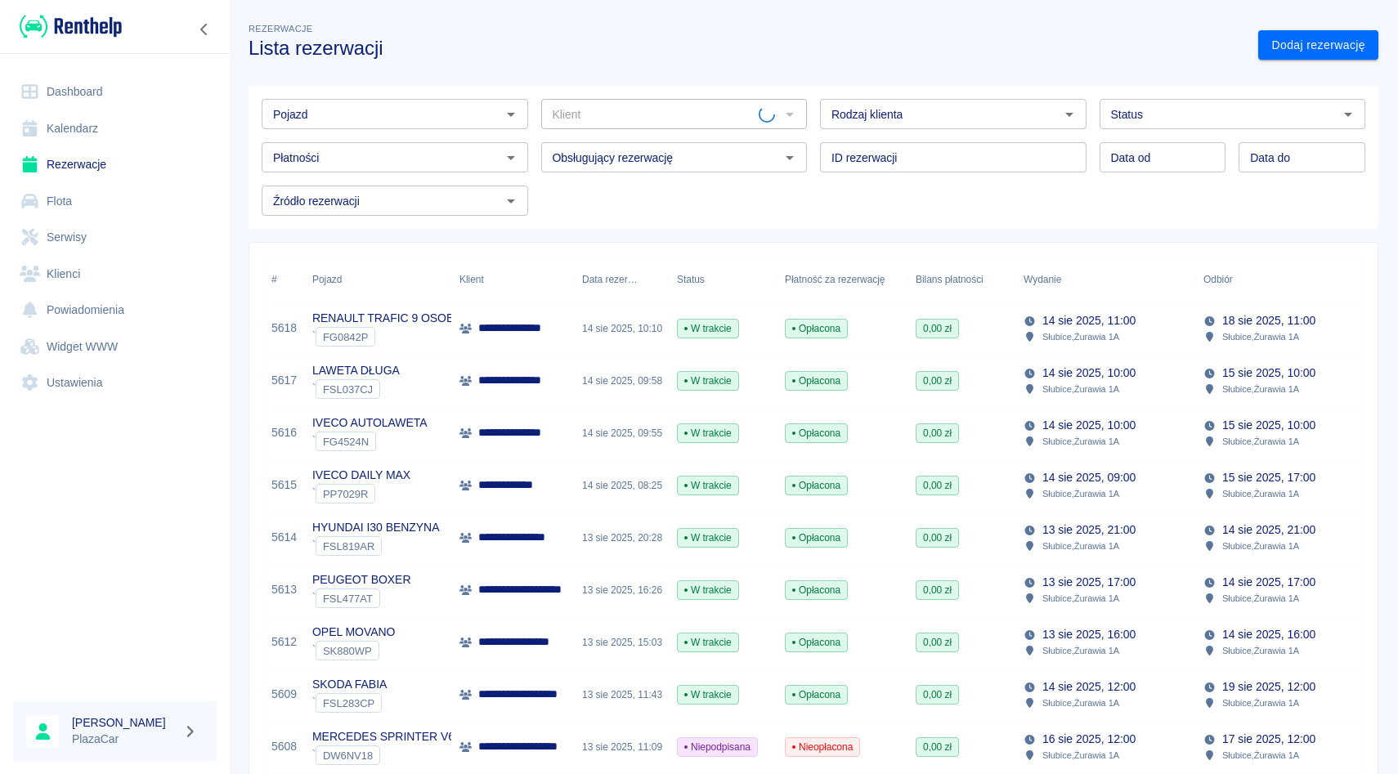
click at [401, 120] on input "Pojazd" at bounding box center [382, 114] width 230 height 20
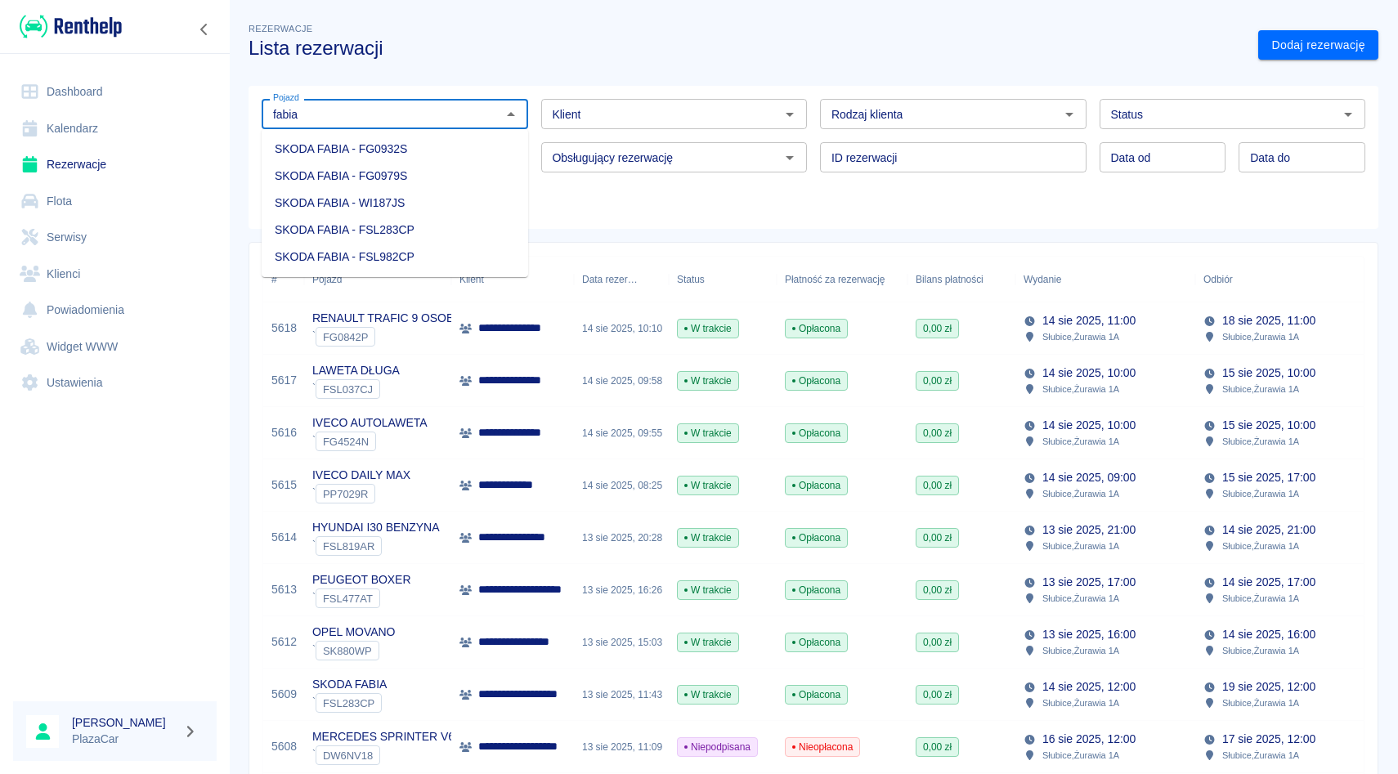
type input "fabia"
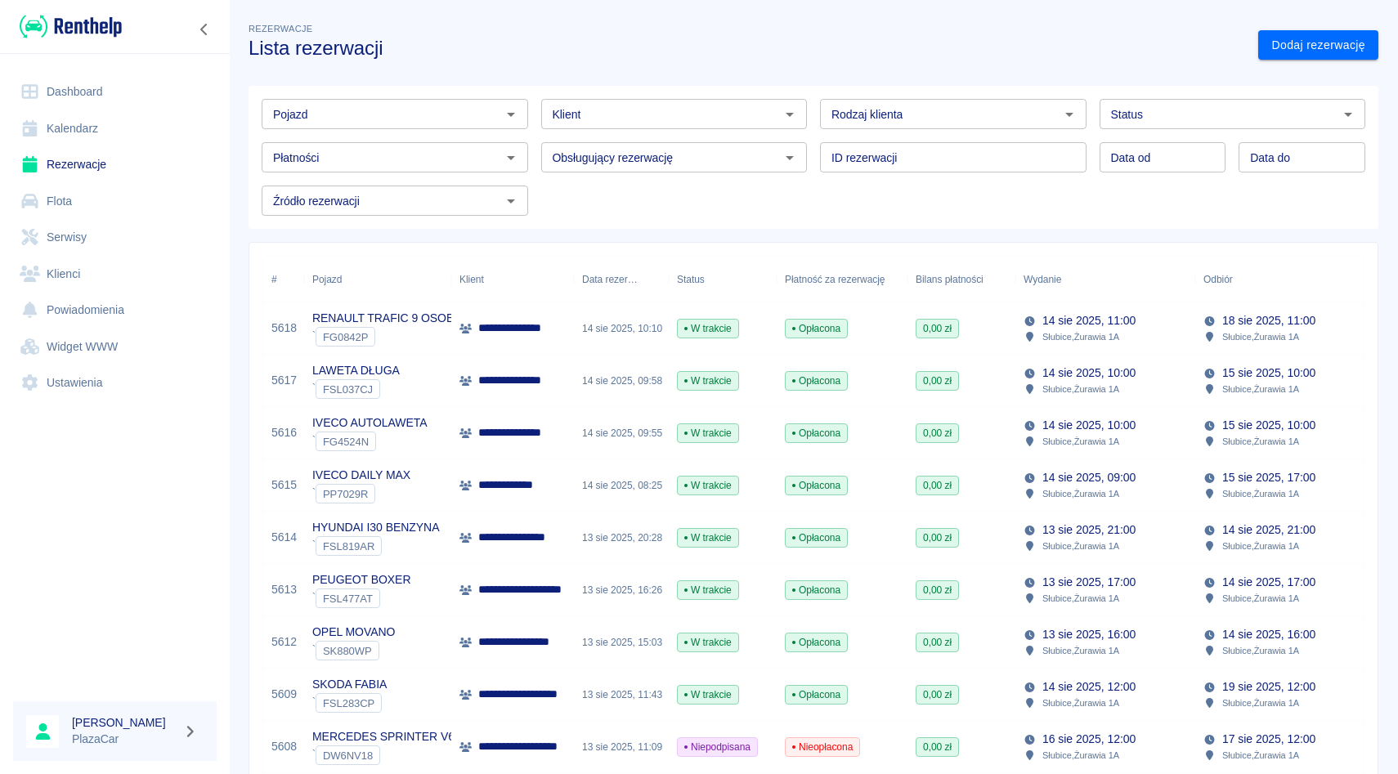
click at [693, 227] on div "Pojazd Pojazd Klient Klient Rodzaj klienta Rodzaj klienta Status Status Płatnoś…" at bounding box center [814, 157] width 1130 height 143
click at [91, 208] on link "Flota" at bounding box center [115, 201] width 204 height 37
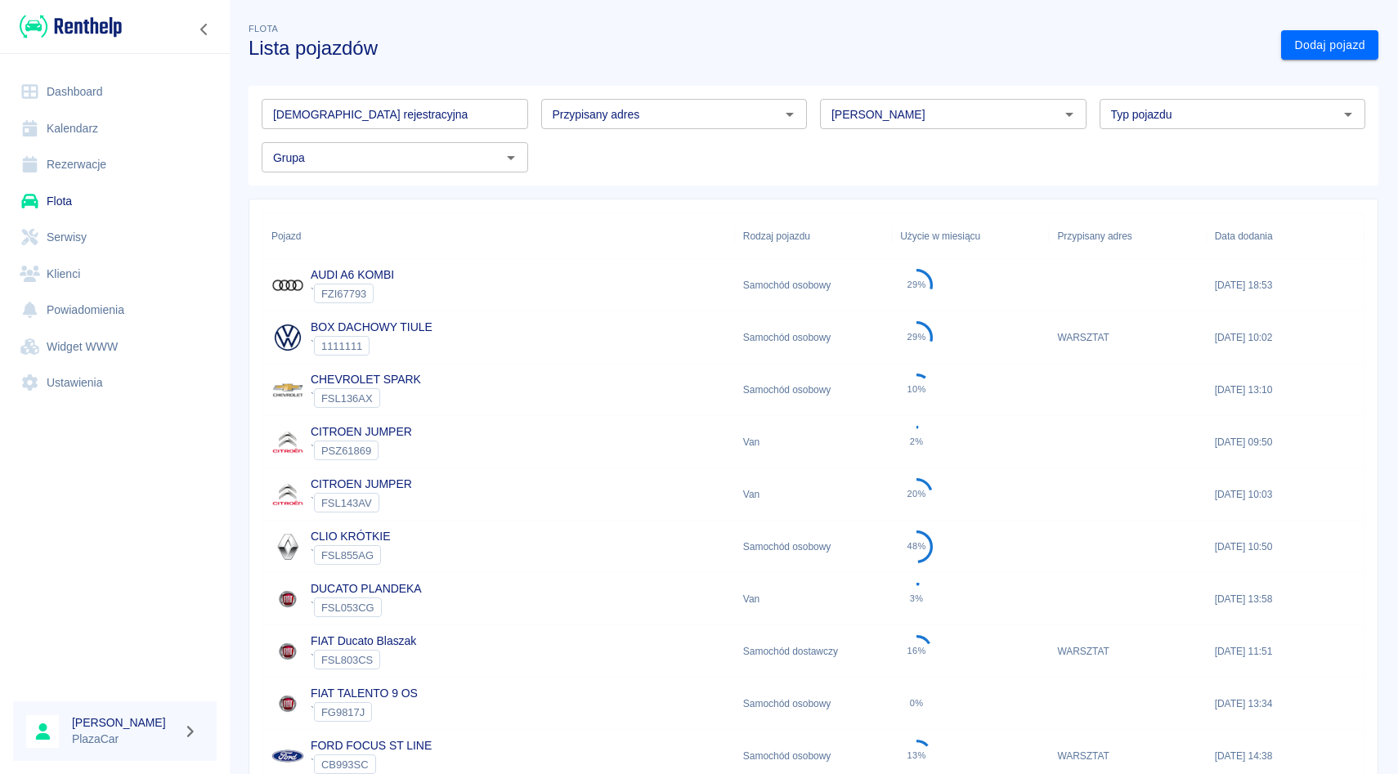
click at [835, 114] on input "[PERSON_NAME]" at bounding box center [940, 114] width 230 height 20
click at [863, 158] on li "Volkswagen" at bounding box center [953, 149] width 267 height 27
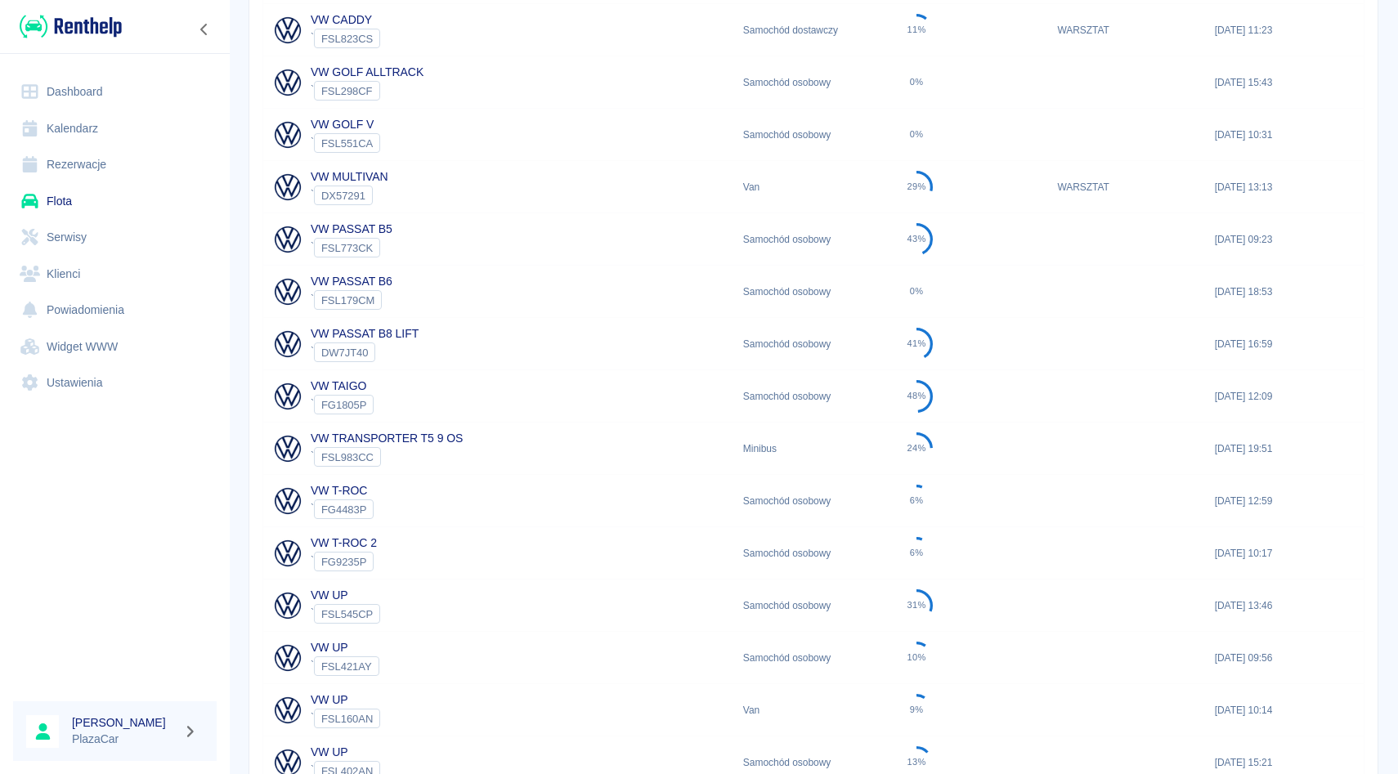
scroll to position [470, 0]
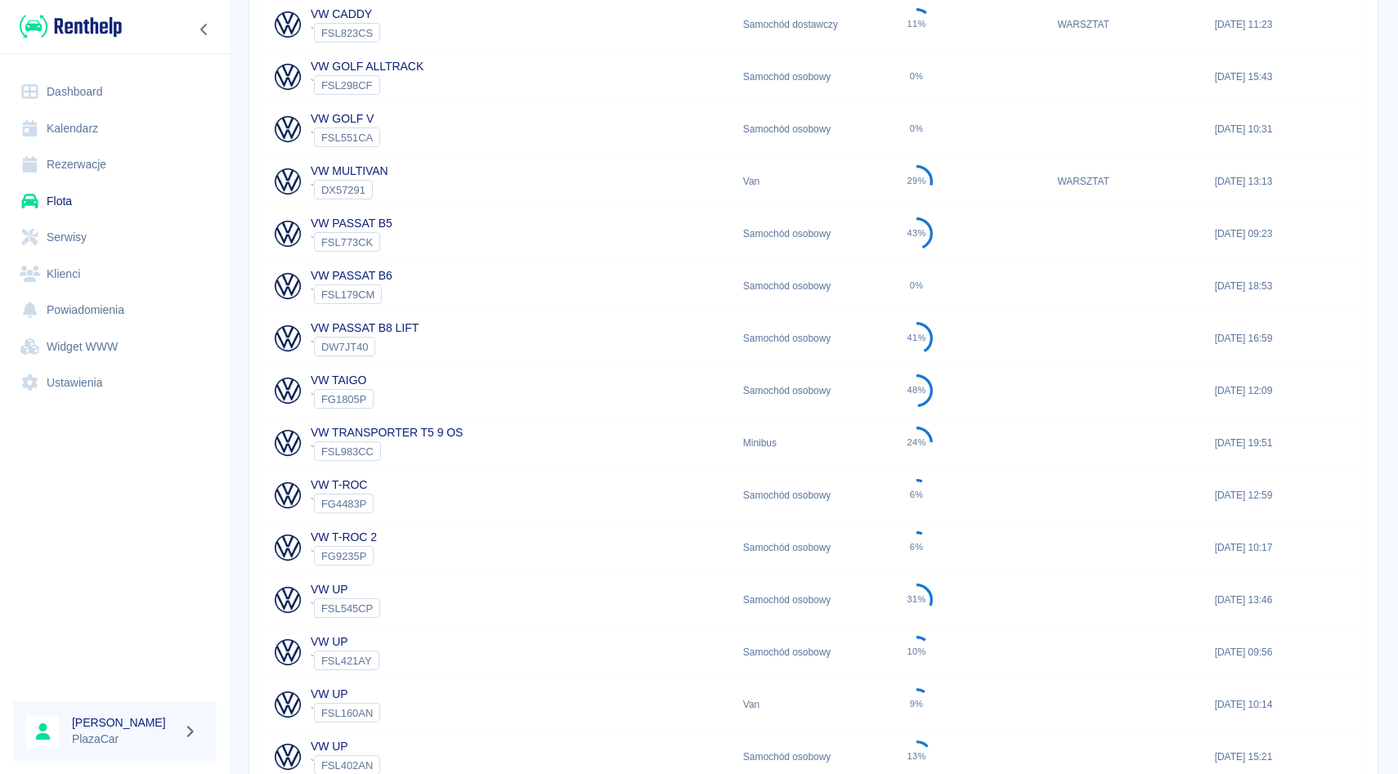
type input "Volkswagen"
click at [470, 457] on div "VW TRANSPORTER T5 9 OS ` FSL983CC" at bounding box center [499, 443] width 472 height 52
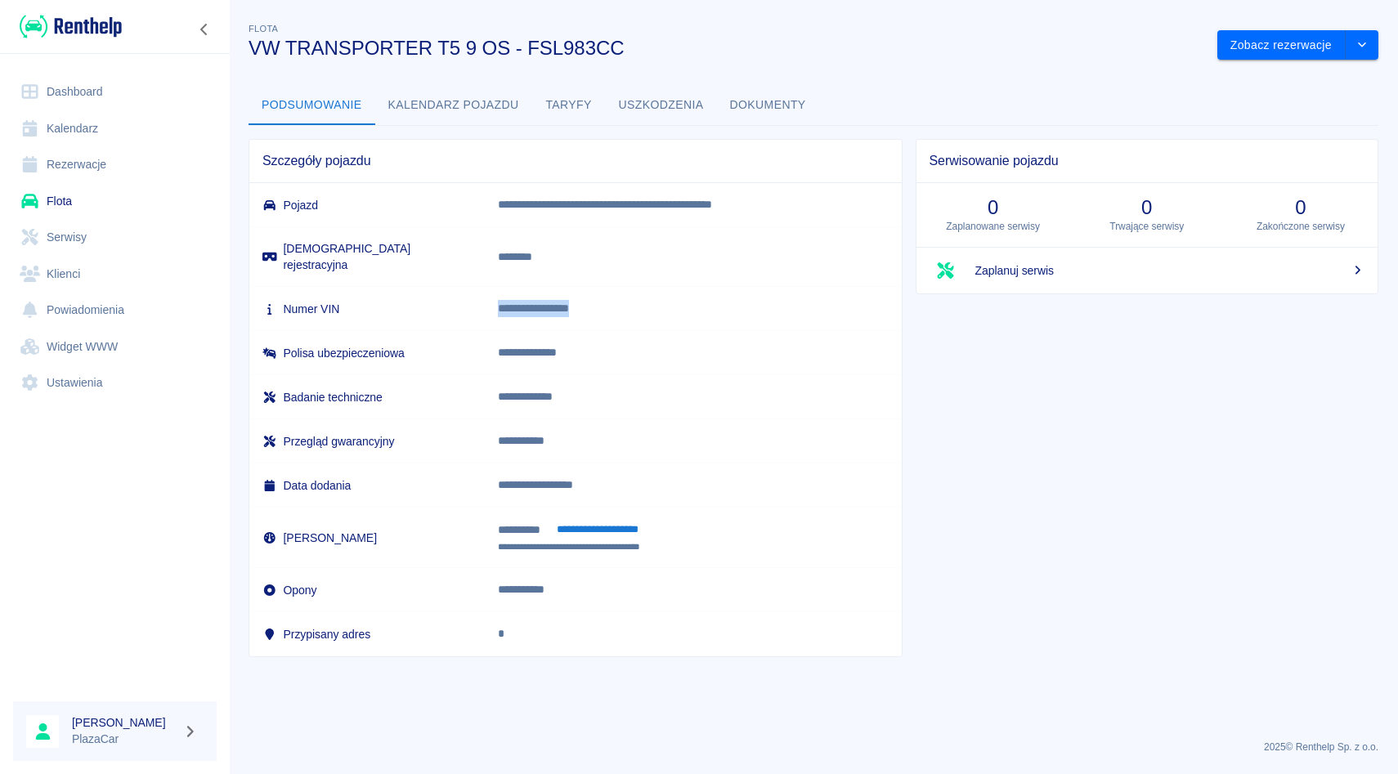
drag, startPoint x: 494, startPoint y: 293, endPoint x: 630, endPoint y: 295, distance: 135.8
click at [630, 295] on td "**********" at bounding box center [693, 309] width 416 height 44
copy p "**********"
click at [573, 253] on p "********" at bounding box center [693, 257] width 390 height 17
drag, startPoint x: 502, startPoint y: 294, endPoint x: 647, endPoint y: 299, distance: 144.8
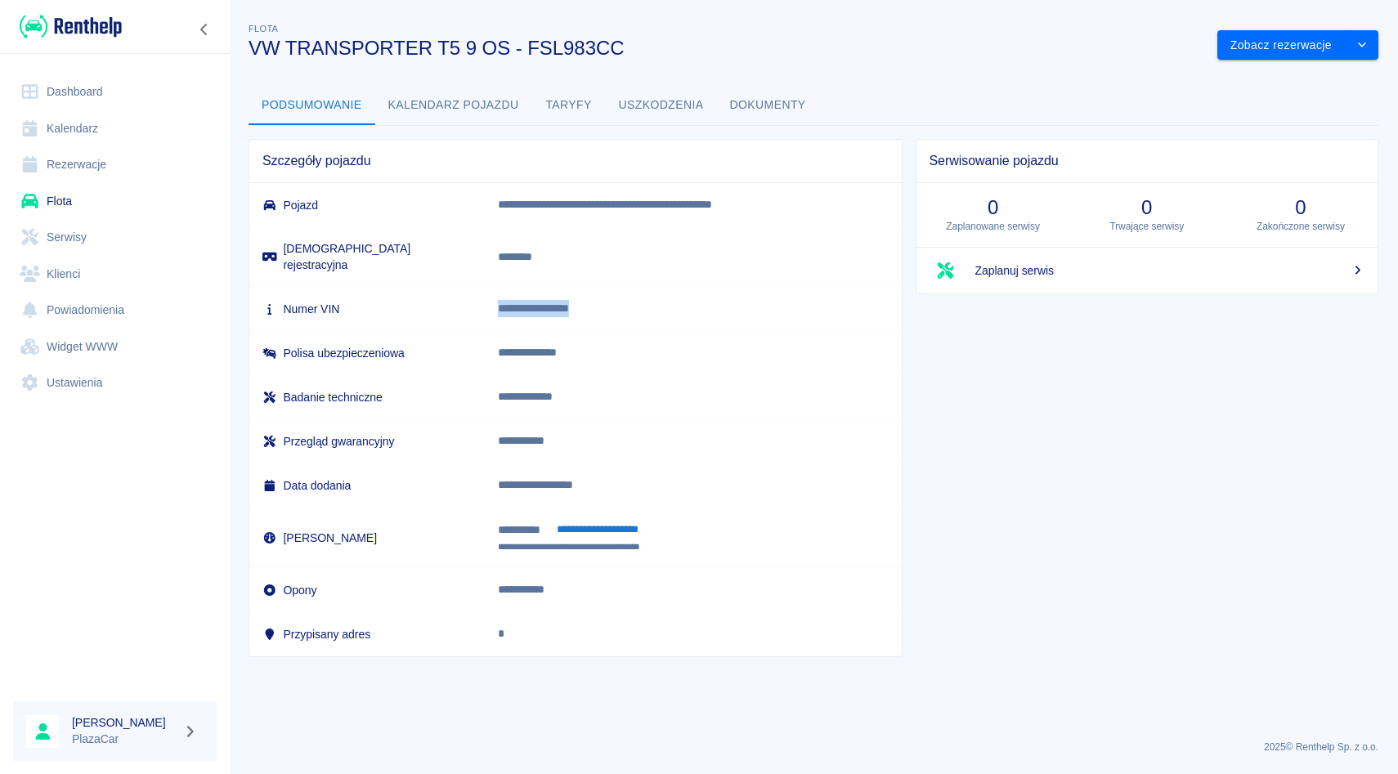
click at [647, 300] on p "**********" at bounding box center [693, 308] width 390 height 17
copy p "**********"
click at [631, 300] on p "**********" at bounding box center [693, 308] width 390 height 17
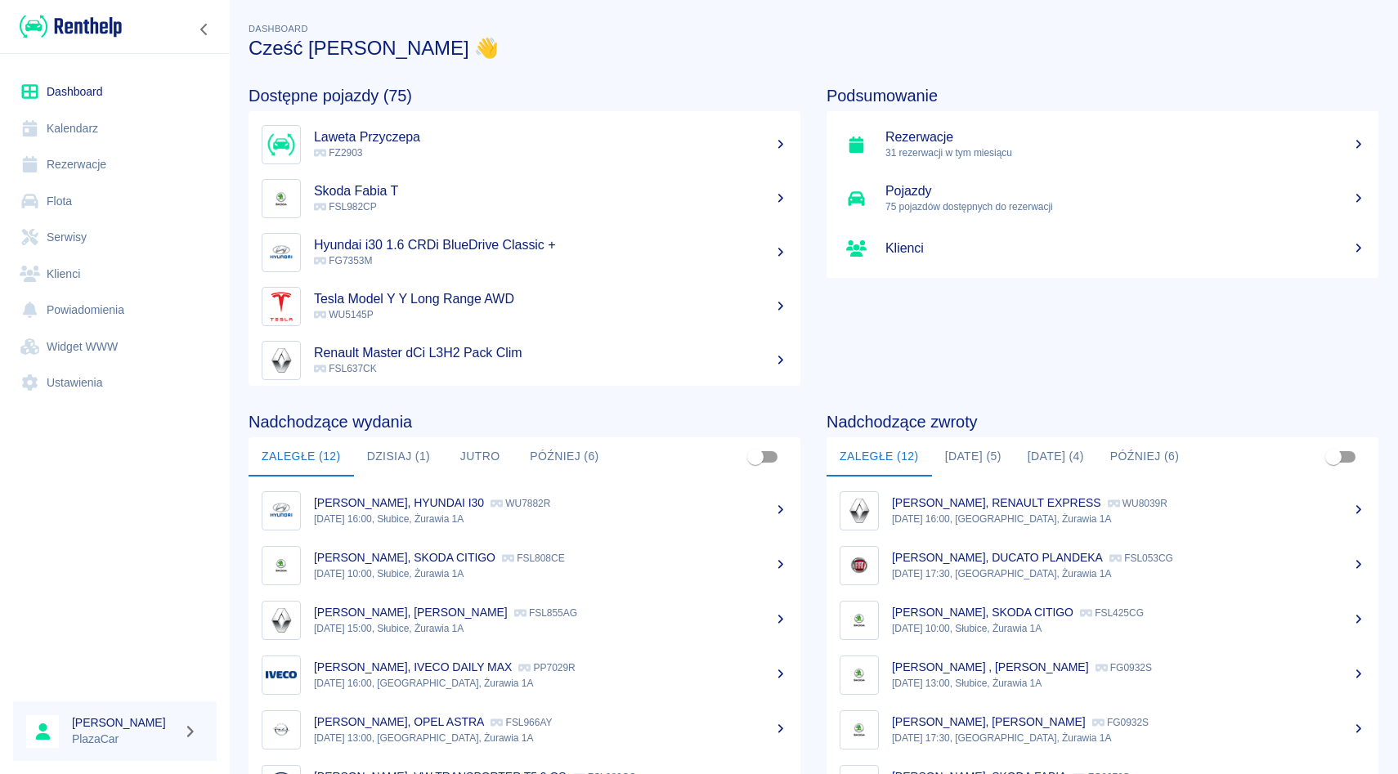
click at [135, 156] on link "Rezerwacje" at bounding box center [115, 164] width 204 height 37
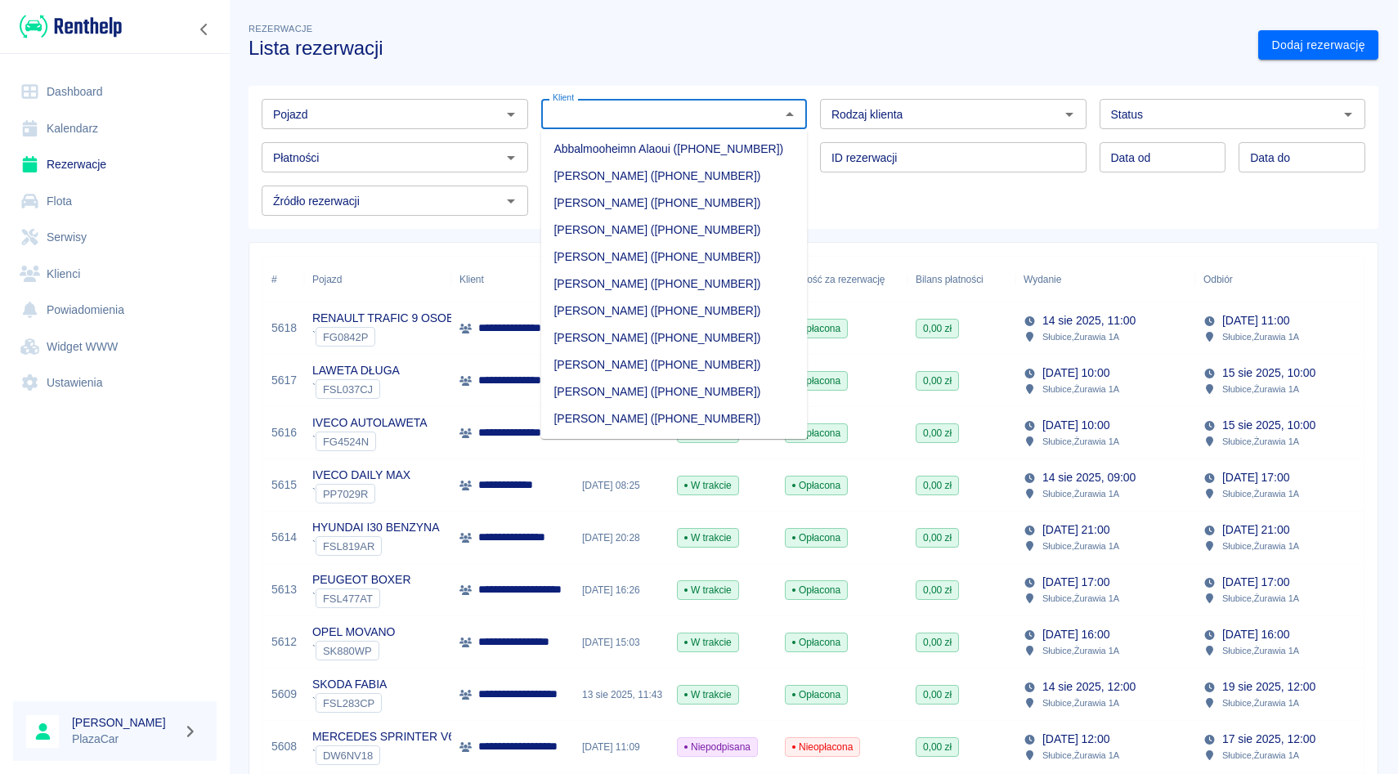
click at [598, 118] on input "Klient" at bounding box center [661, 114] width 230 height 20
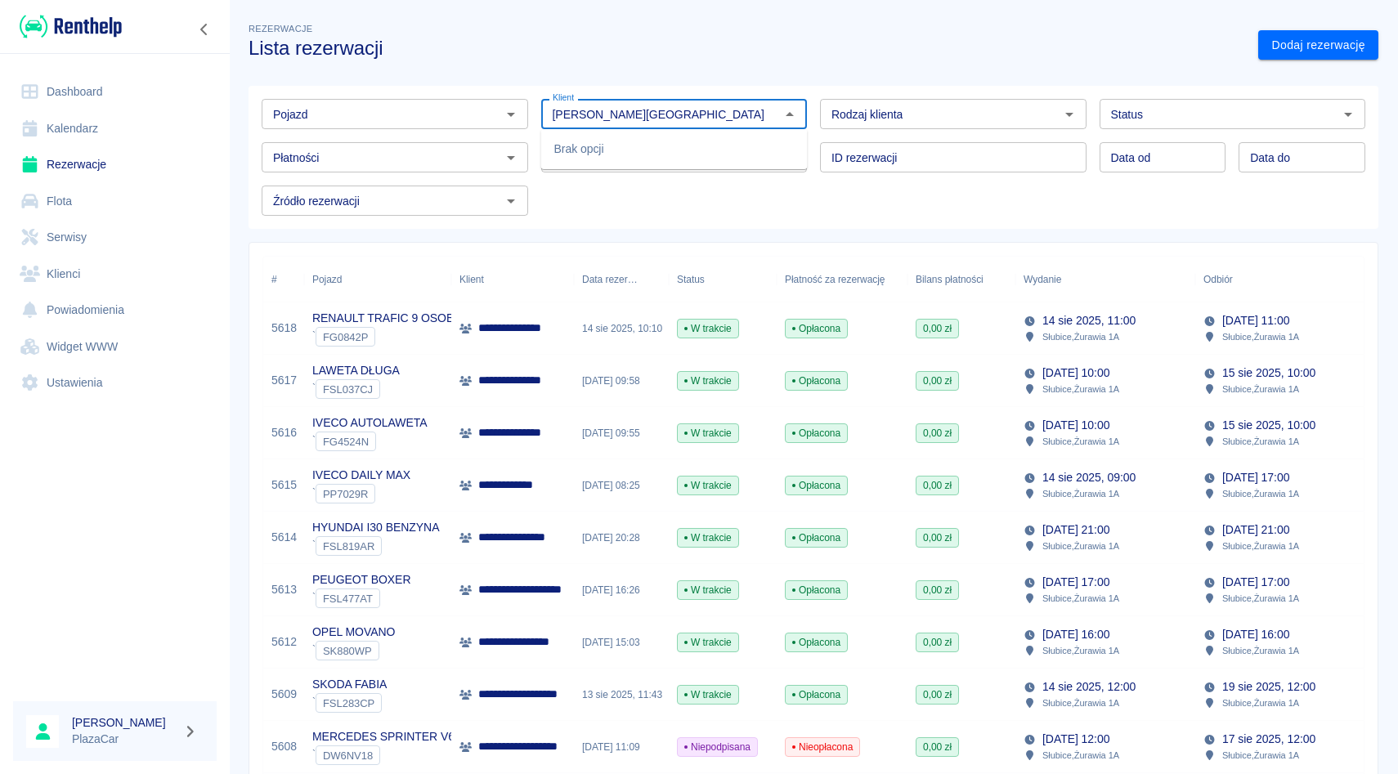
type input "rafal plaza"
